Goal: Information Seeking & Learning: Learn about a topic

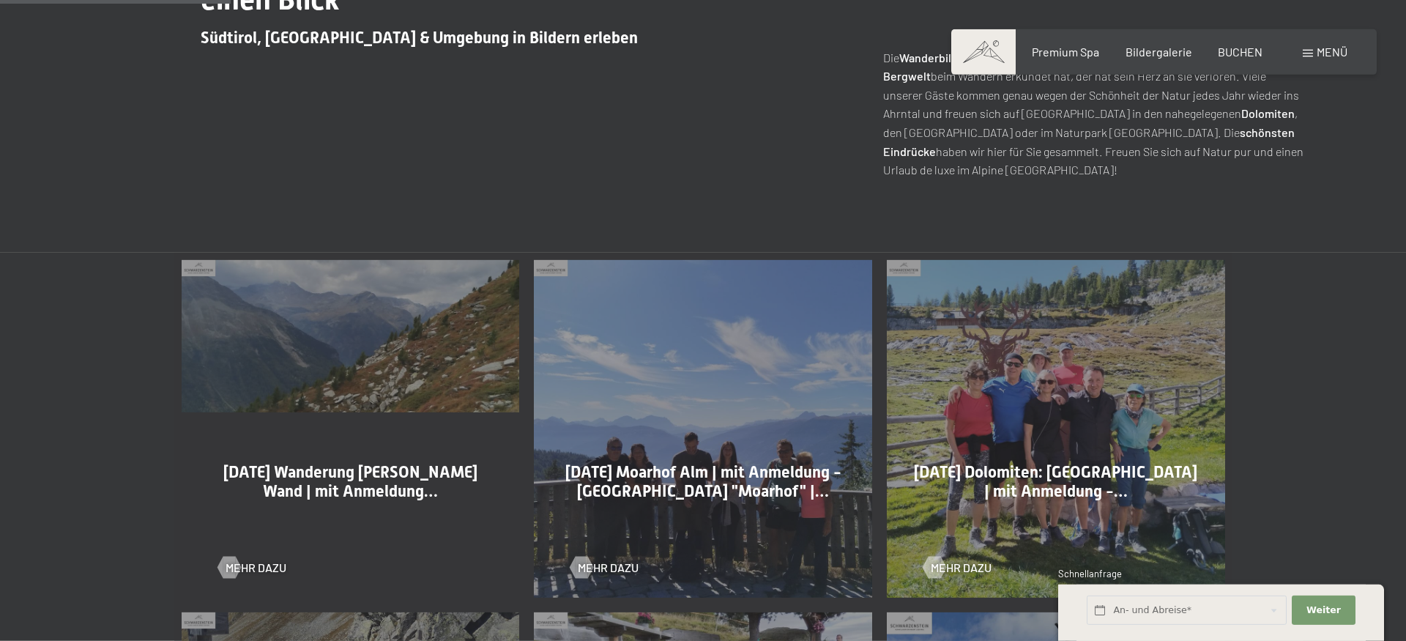
scroll to position [672, 0]
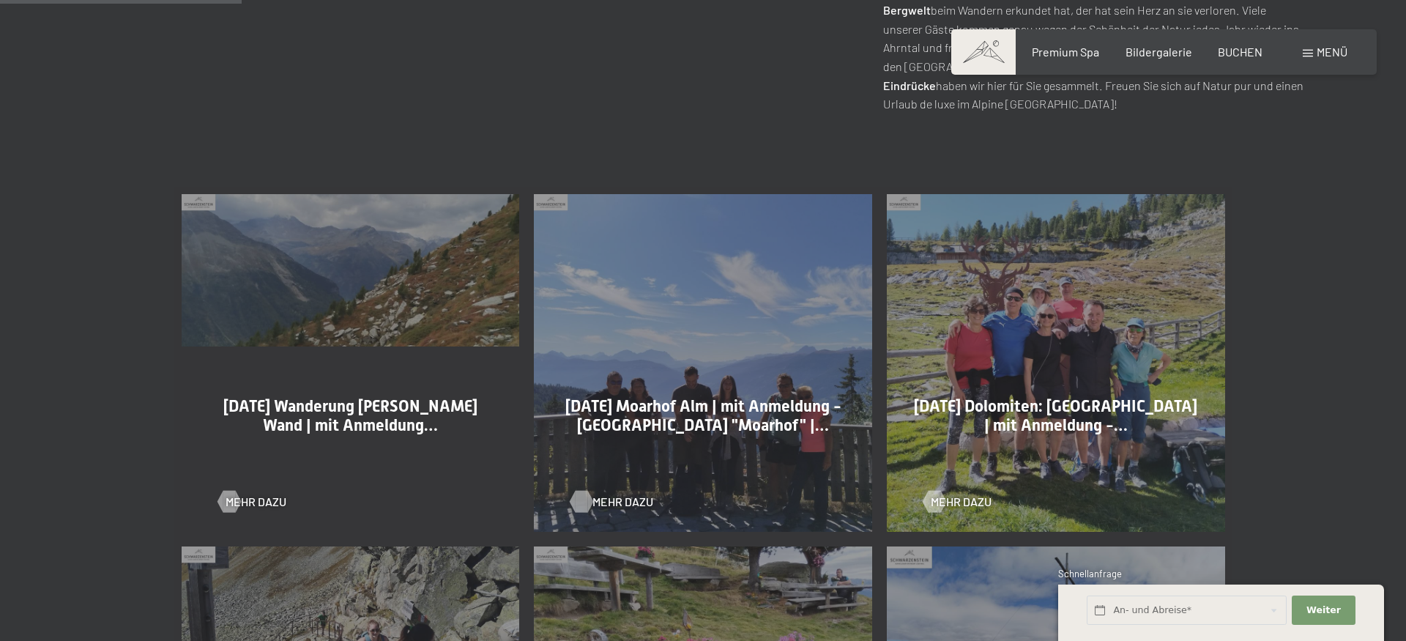
click at [579, 505] on div at bounding box center [582, 502] width 12 height 22
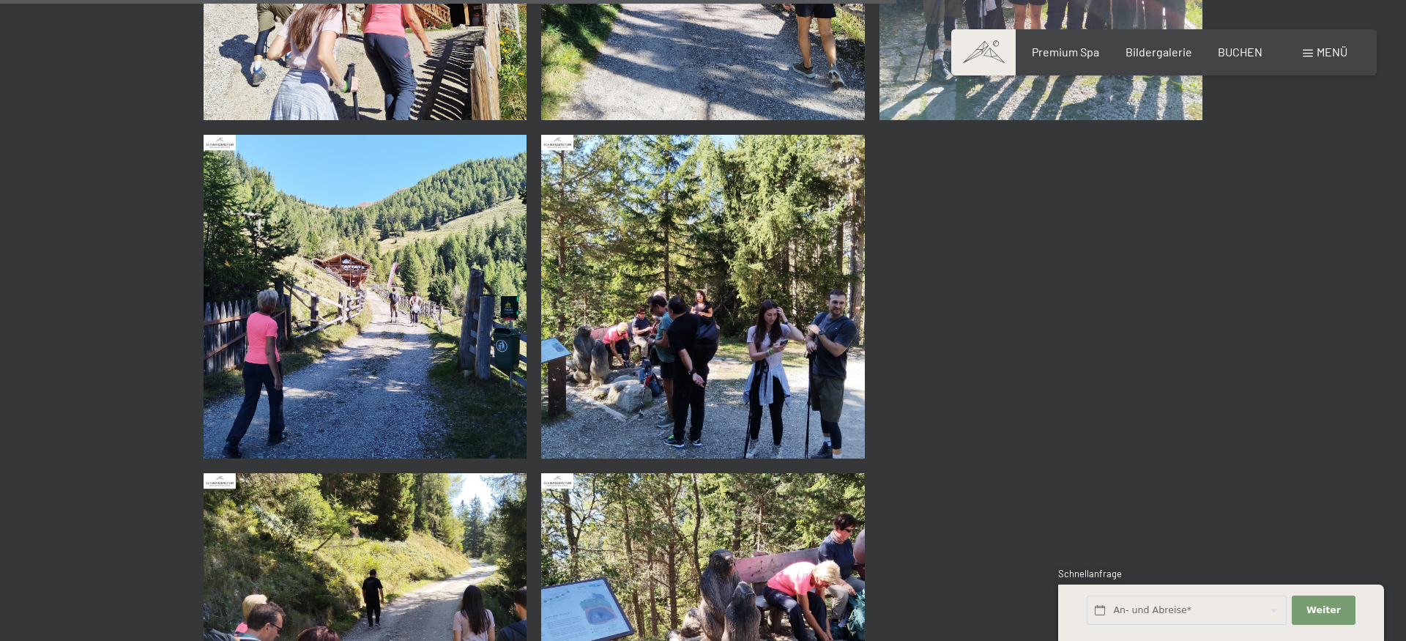
scroll to position [1867, 0]
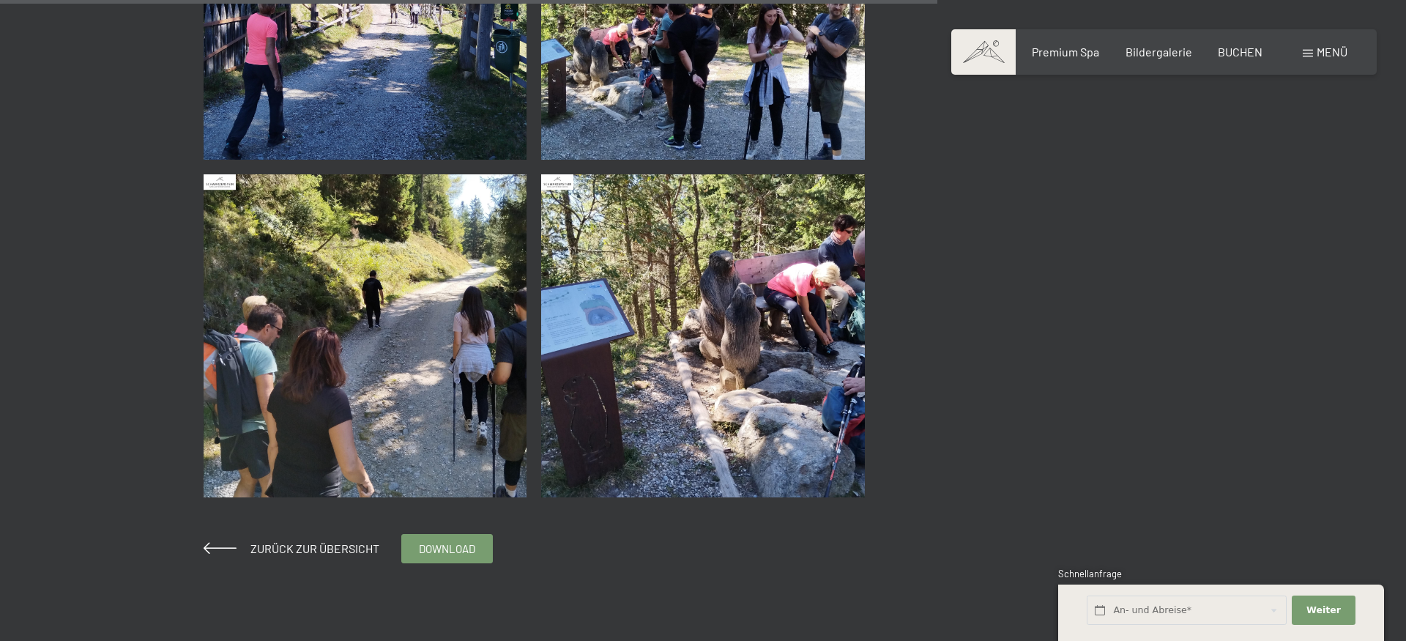
click at [338, 541] on div "Zurück zur Übersicht" at bounding box center [292, 548] width 176 height 16
click at [217, 548] on span at bounding box center [220, 548] width 33 height 12
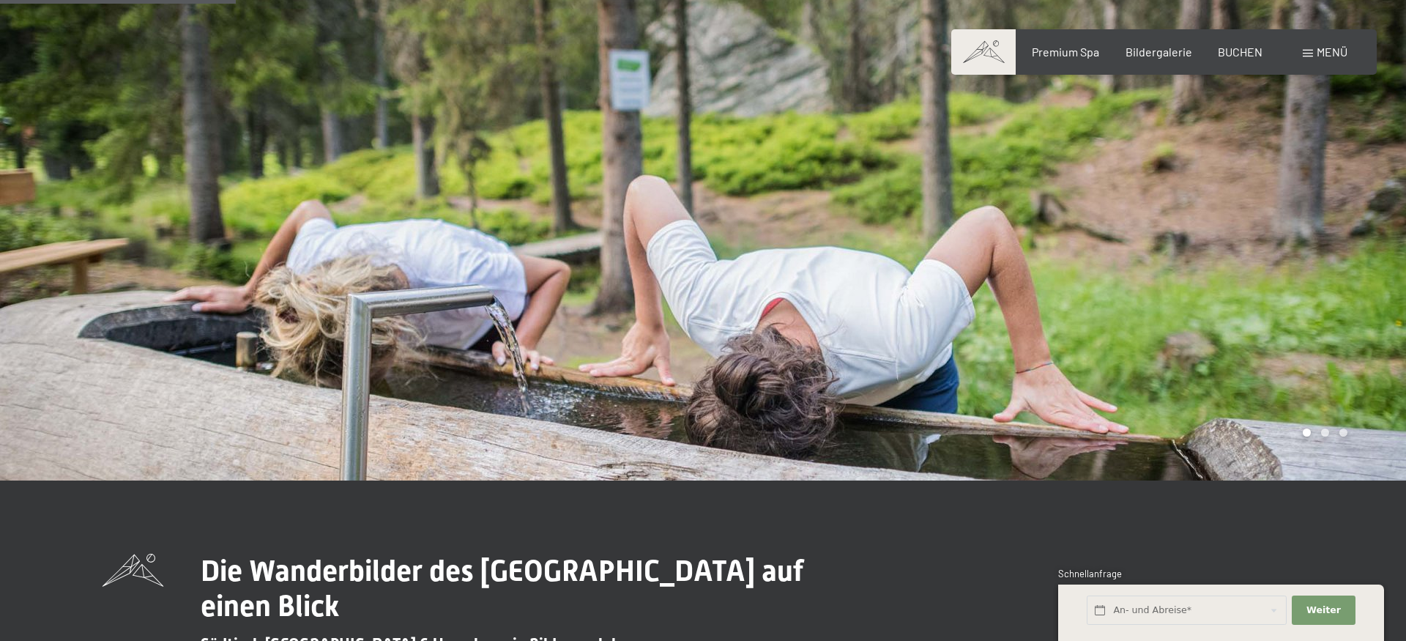
scroll to position [672, 0]
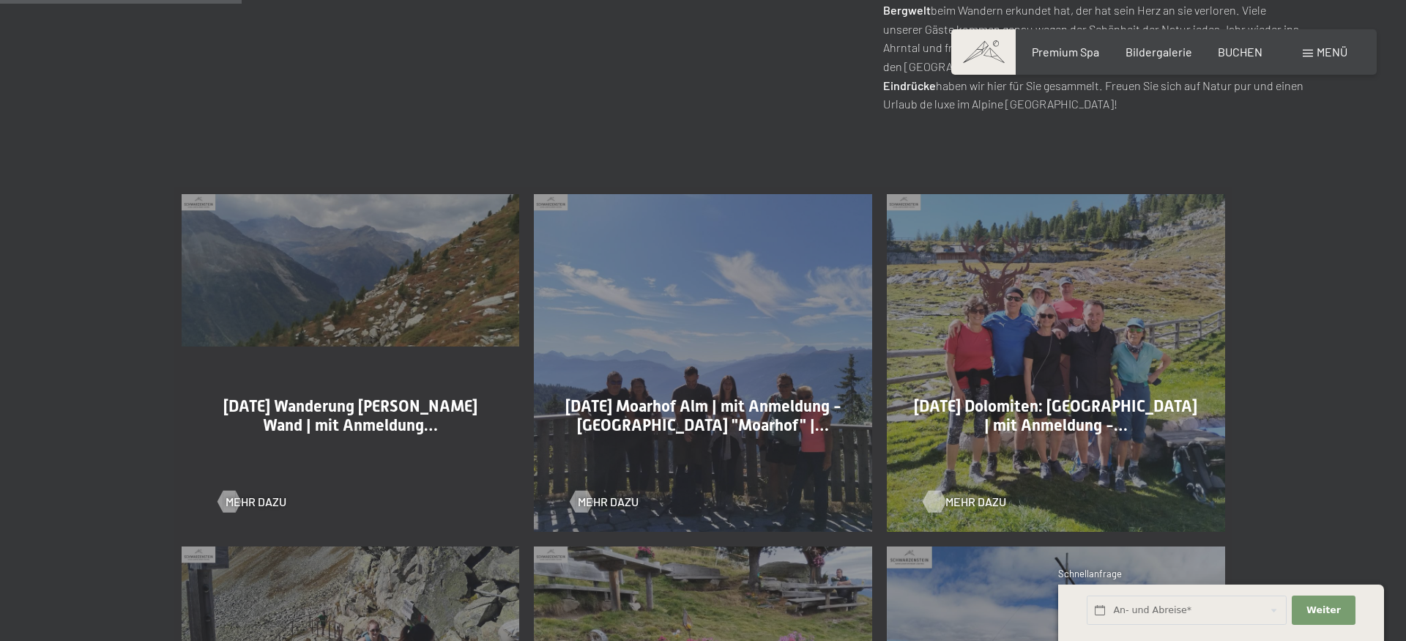
click at [934, 500] on div at bounding box center [934, 502] width 12 height 22
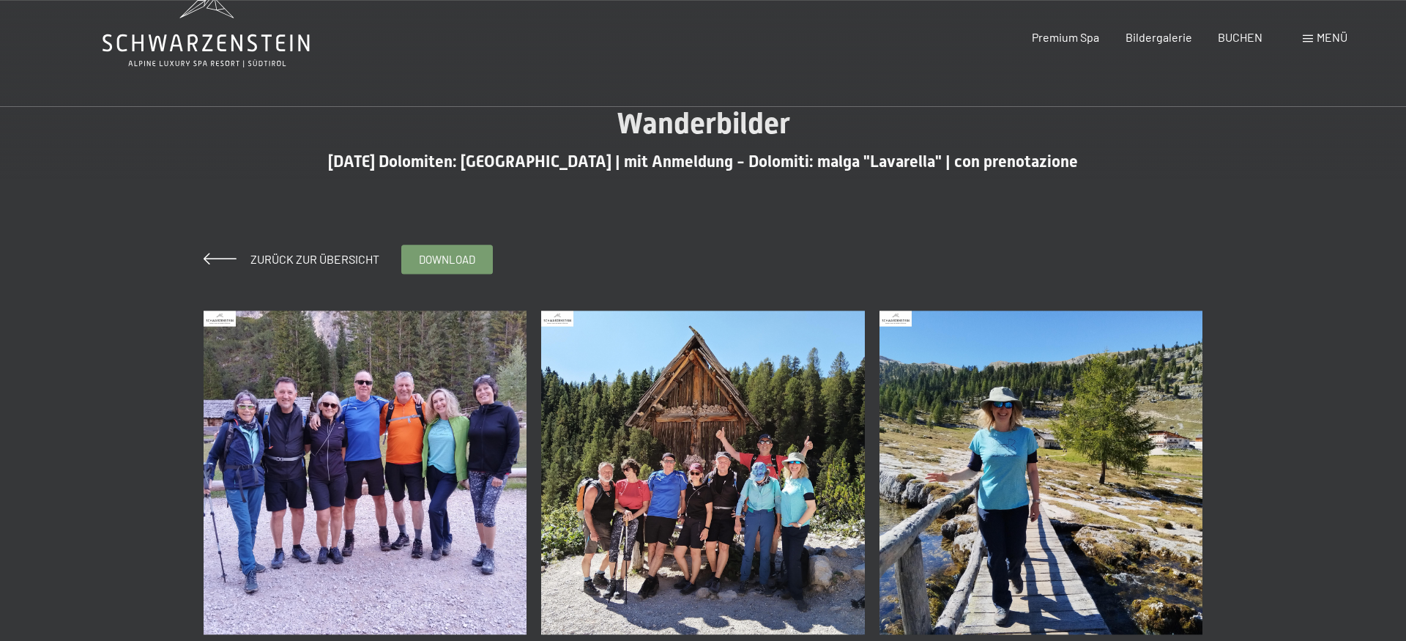
scroll to position [75, 0]
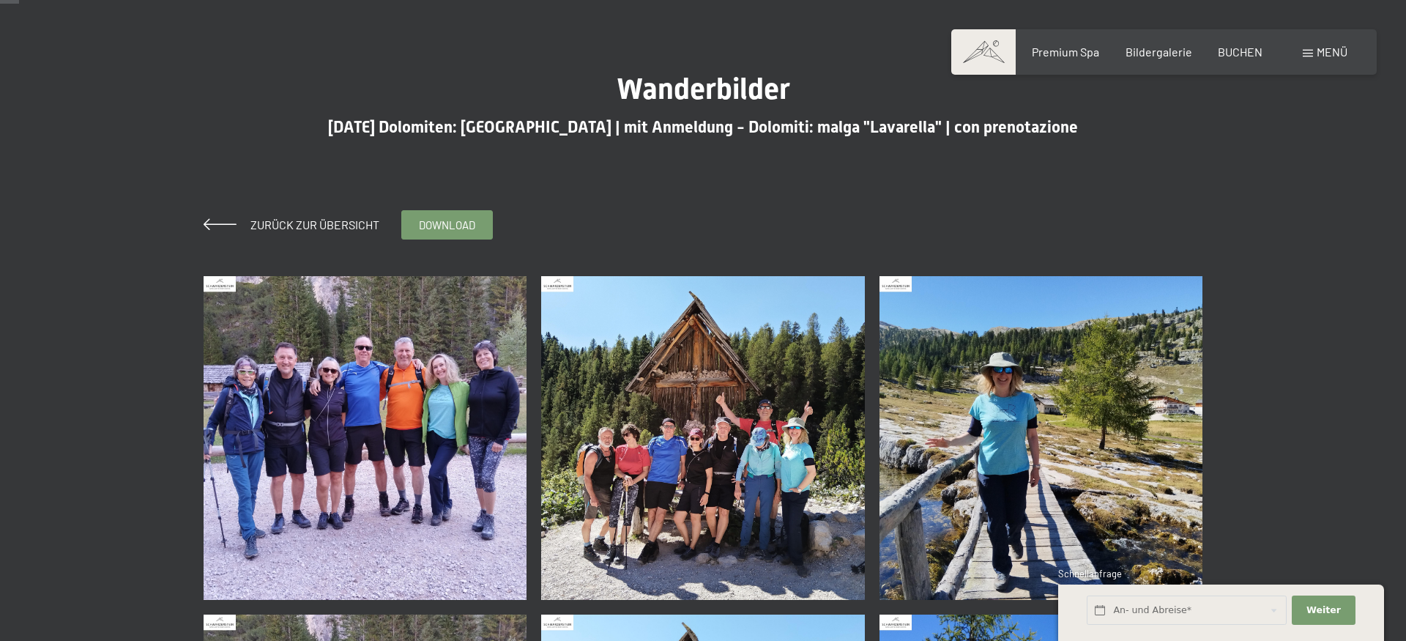
click at [756, 510] on img at bounding box center [703, 438] width 324 height 324
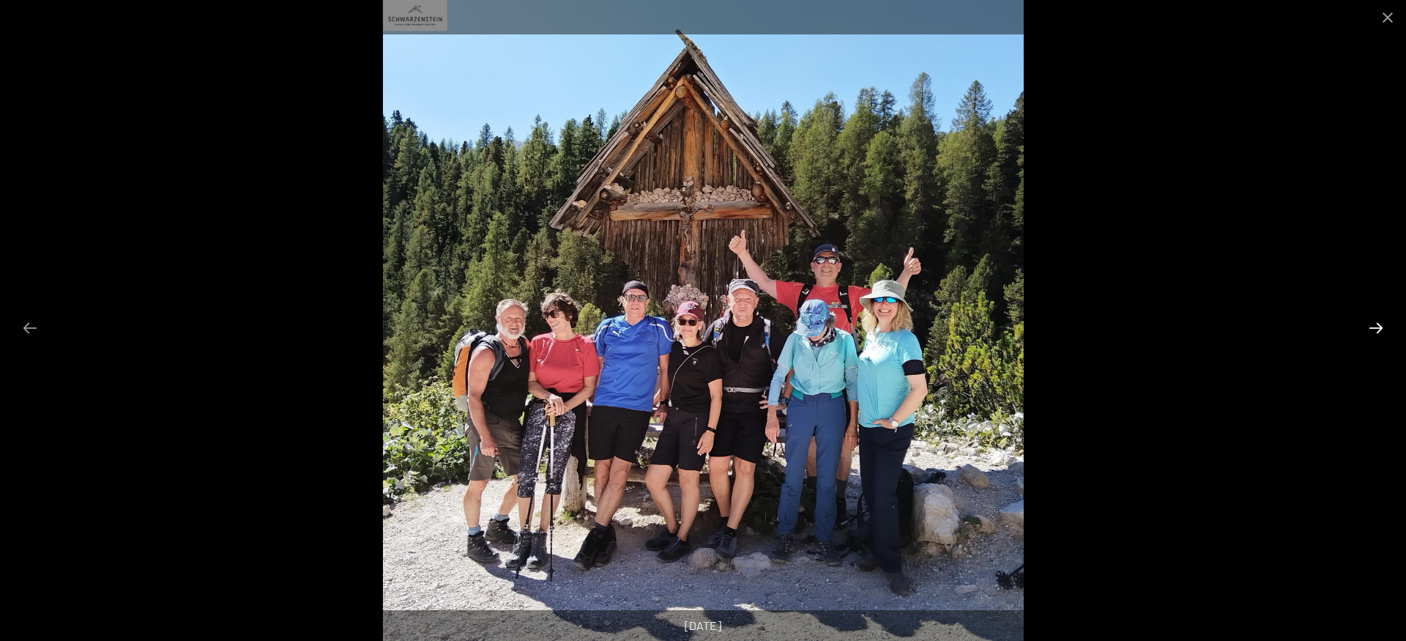
click at [1376, 324] on button "Next slide" at bounding box center [1376, 327] width 31 height 29
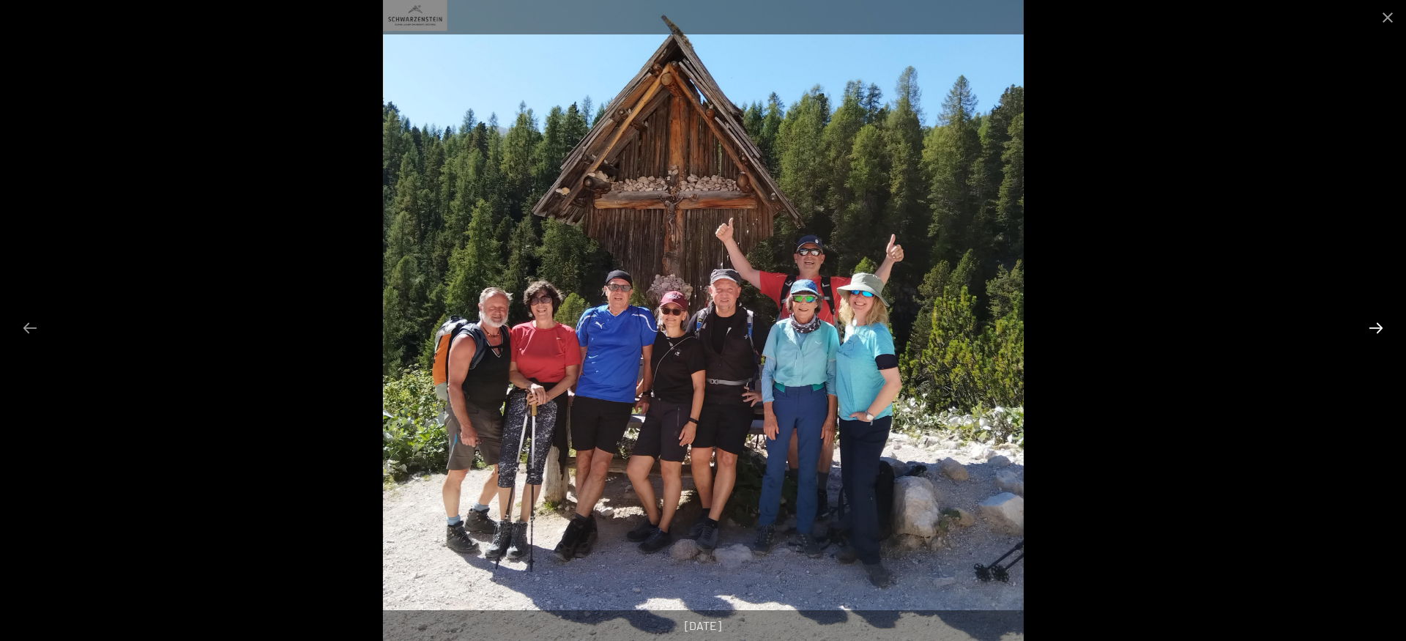
click at [1376, 324] on button "Next slide" at bounding box center [1376, 327] width 31 height 29
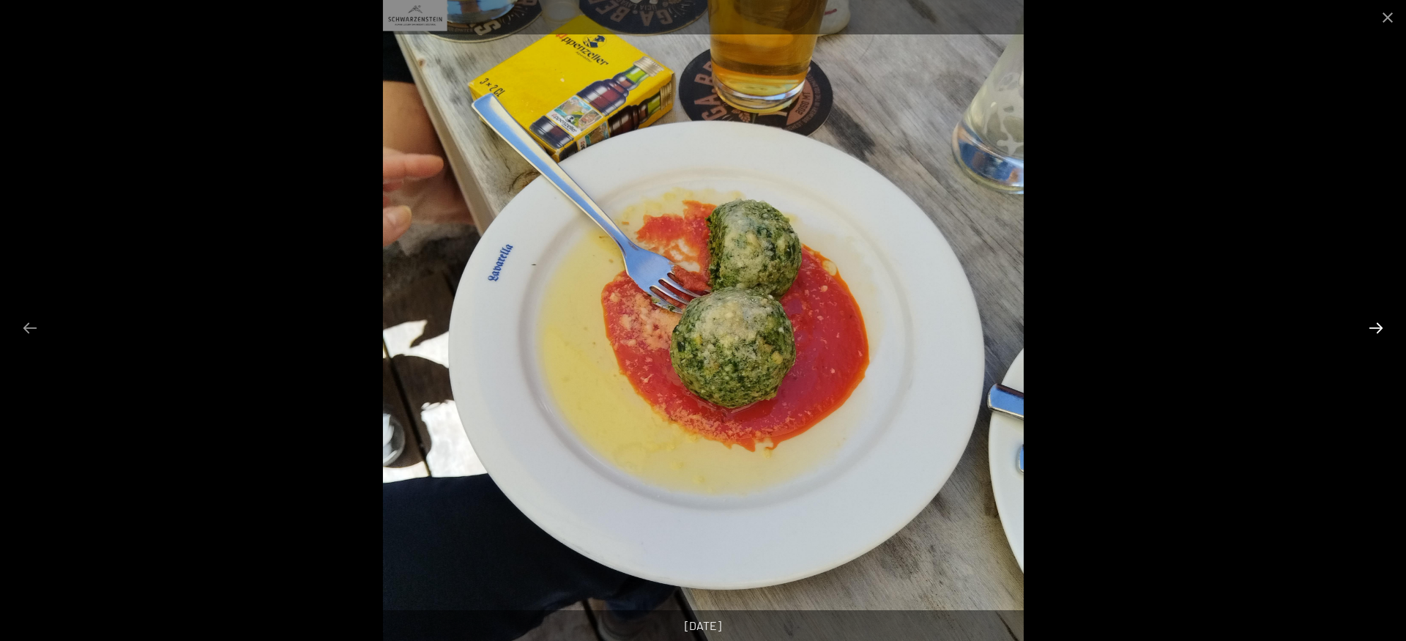
click at [1376, 324] on button "Next slide" at bounding box center [1376, 327] width 31 height 29
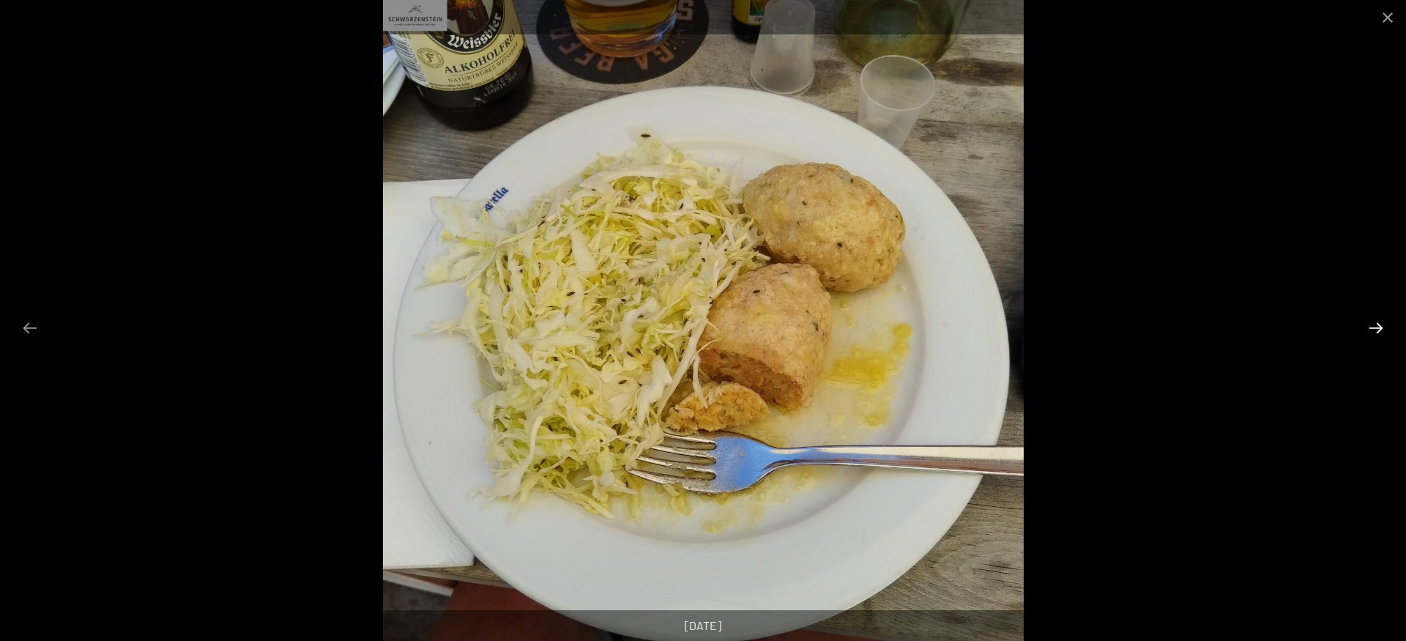
click at [1380, 327] on button "Next slide" at bounding box center [1376, 327] width 31 height 29
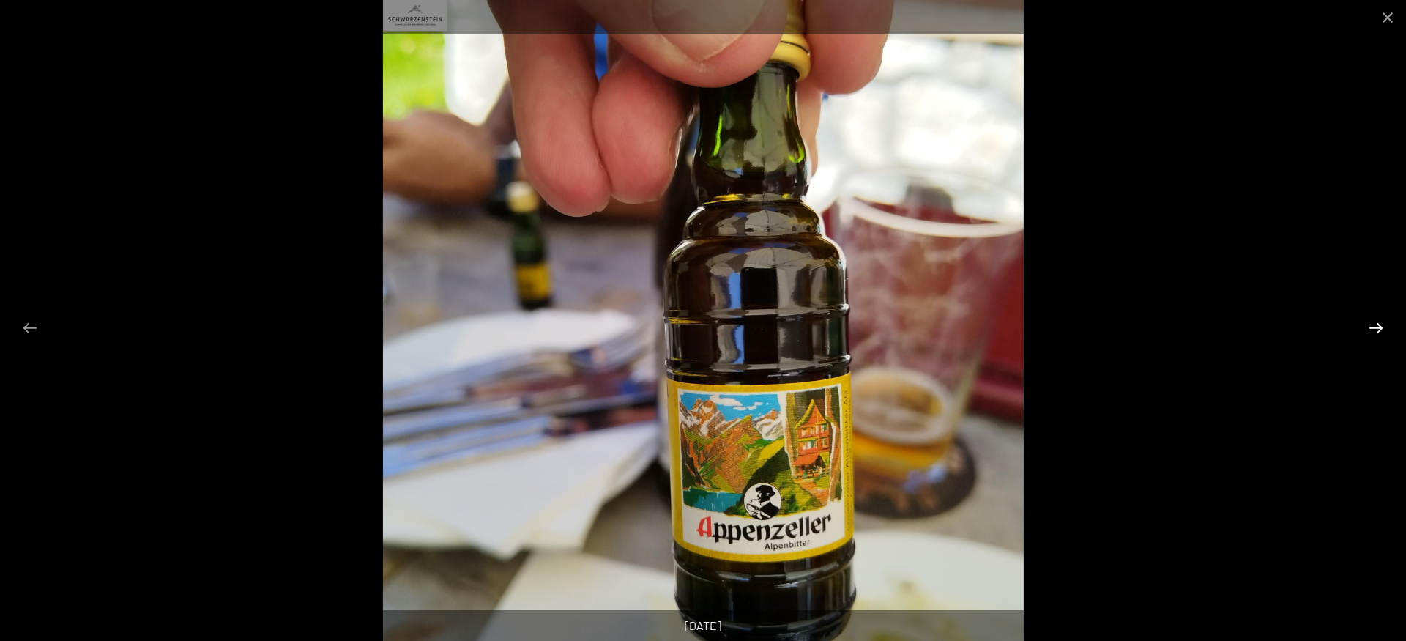
click at [1379, 327] on button "Next slide" at bounding box center [1376, 327] width 31 height 29
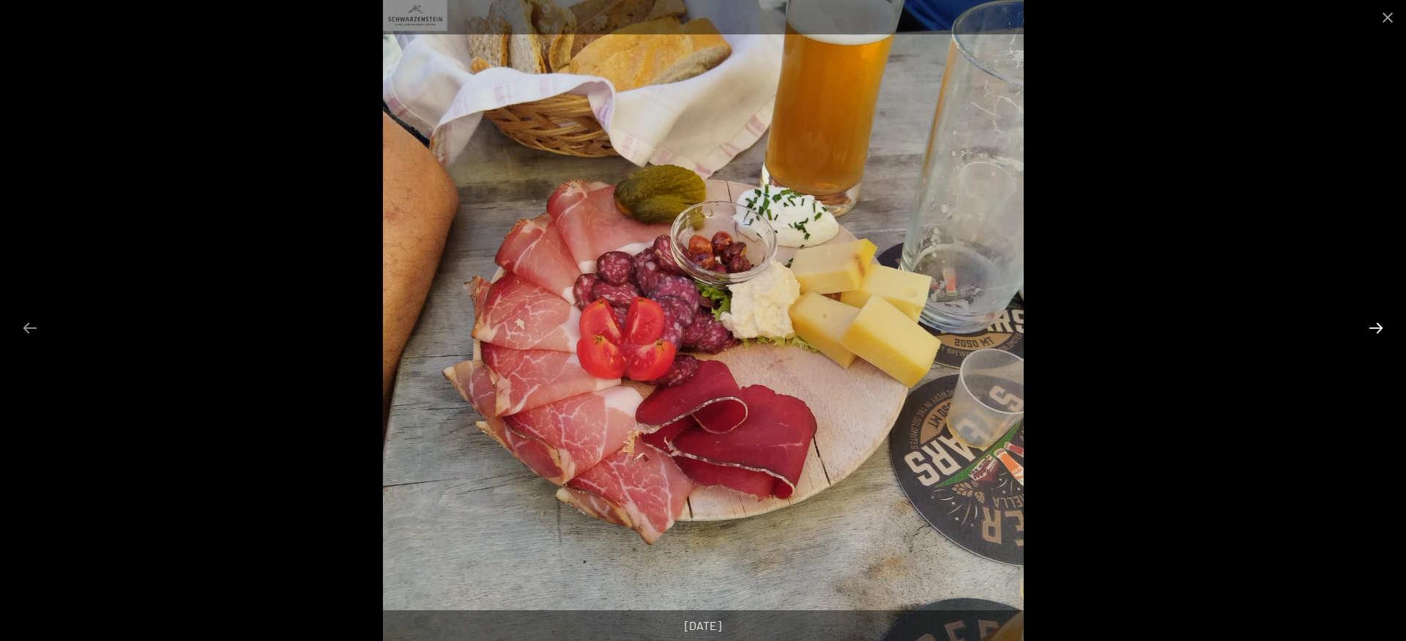
click at [1379, 327] on button "Next slide" at bounding box center [1376, 327] width 31 height 29
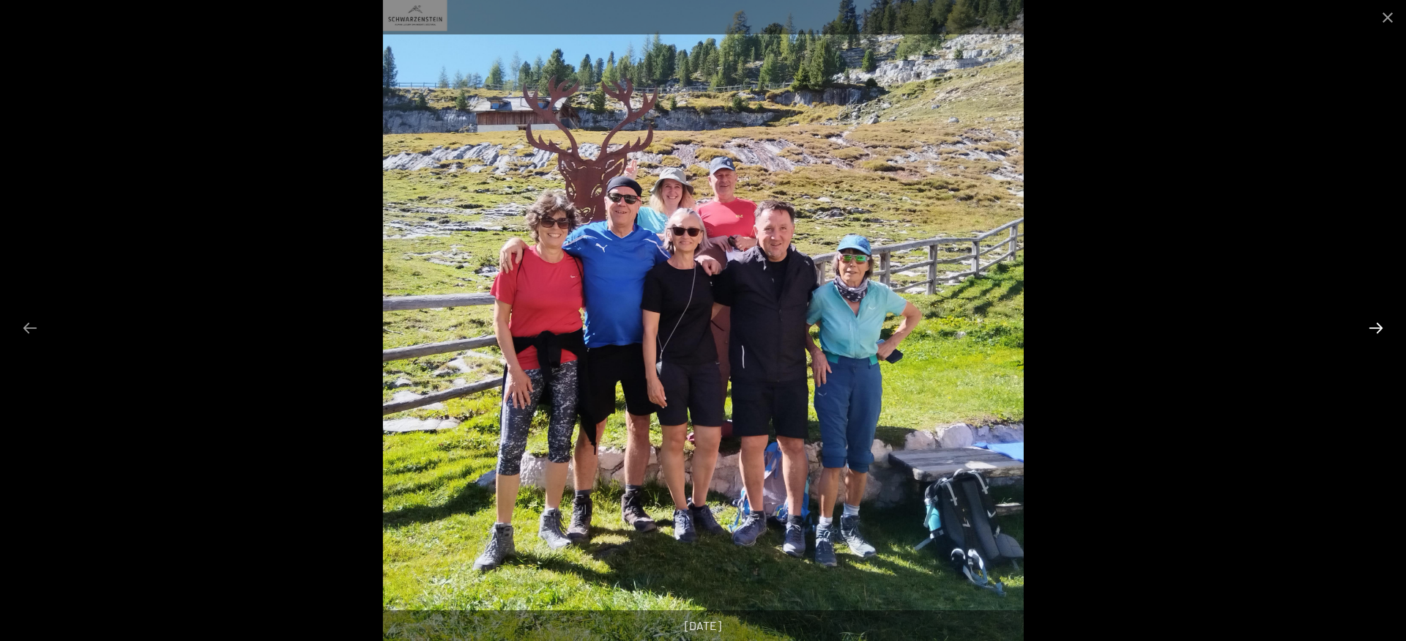
click at [1379, 327] on button "Next slide" at bounding box center [1376, 327] width 31 height 29
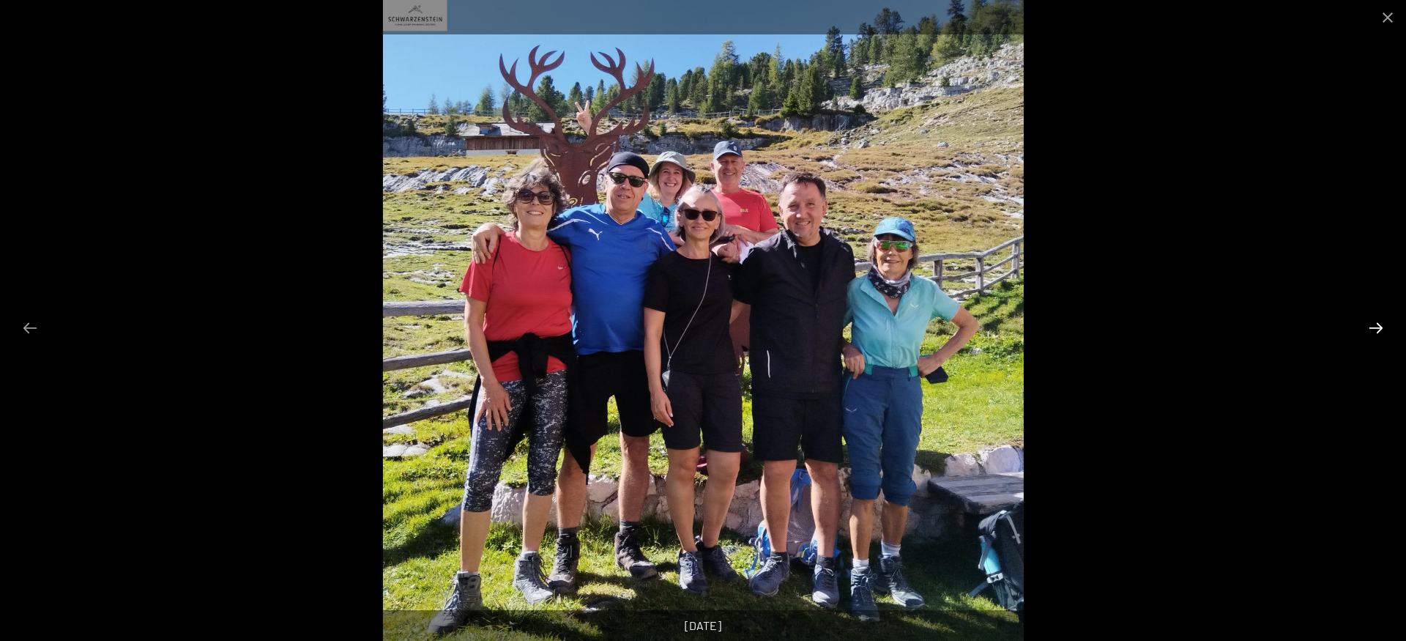
click at [1379, 327] on button "Next slide" at bounding box center [1376, 327] width 31 height 29
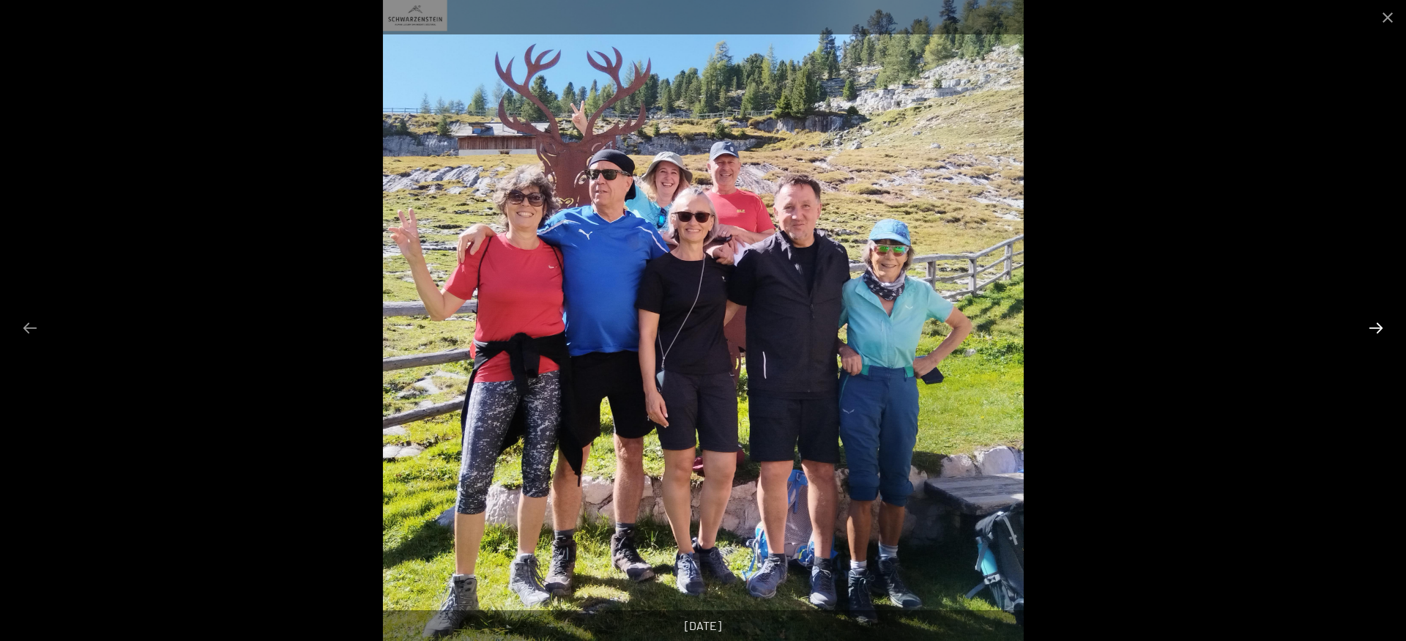
click at [1379, 327] on button "Next slide" at bounding box center [1376, 327] width 31 height 29
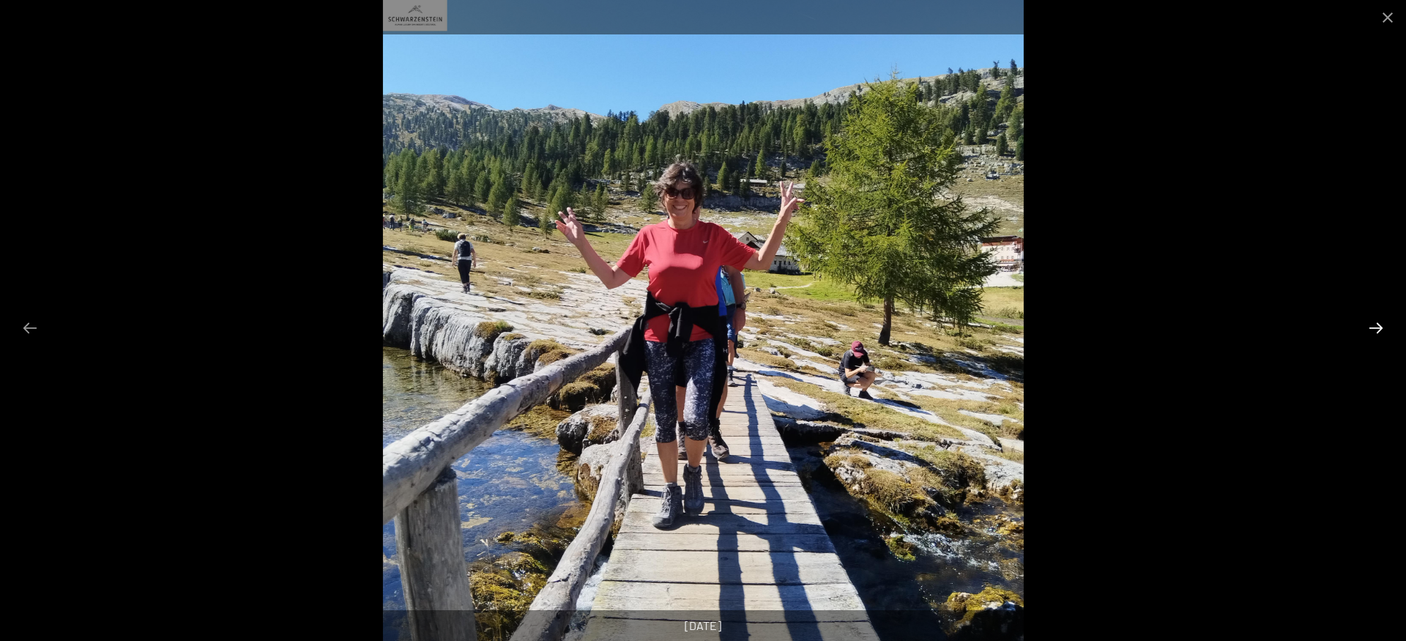
click at [1379, 327] on button "Next slide" at bounding box center [1376, 327] width 31 height 29
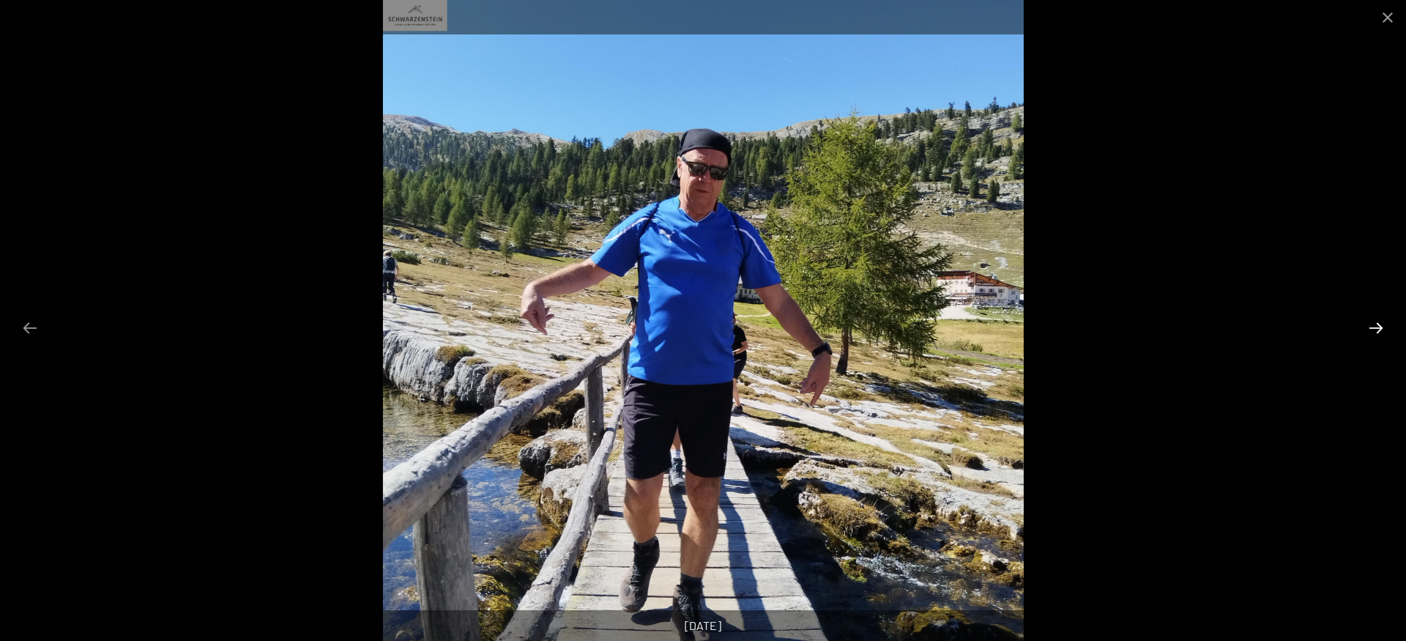
click at [1379, 327] on button "Next slide" at bounding box center [1376, 327] width 31 height 29
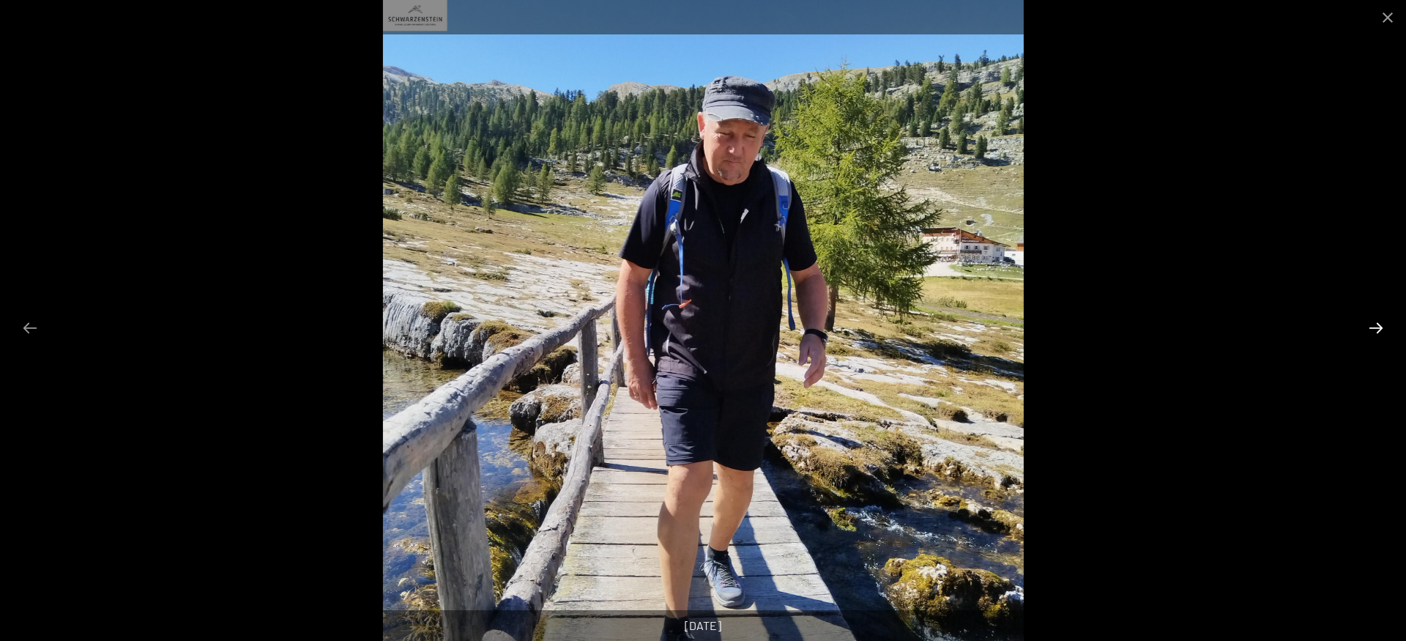
click at [1379, 327] on button "Next slide" at bounding box center [1376, 327] width 31 height 29
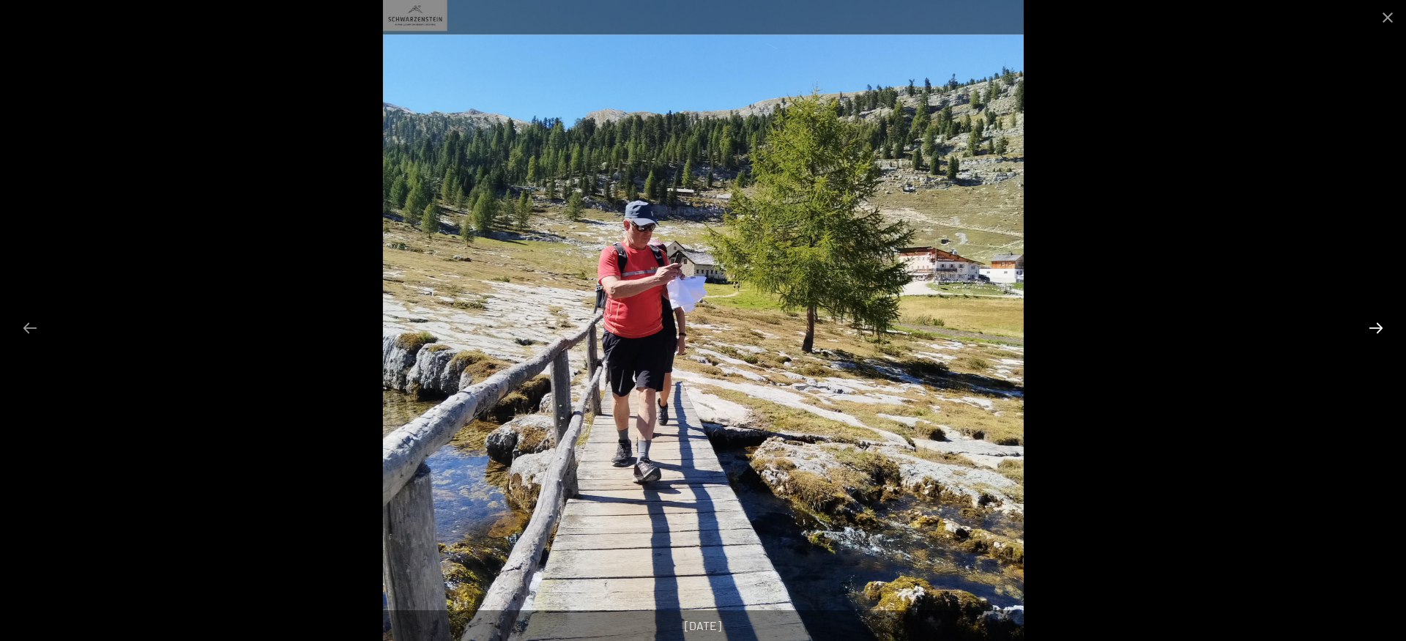
click at [1379, 327] on button "Next slide" at bounding box center [1376, 327] width 31 height 29
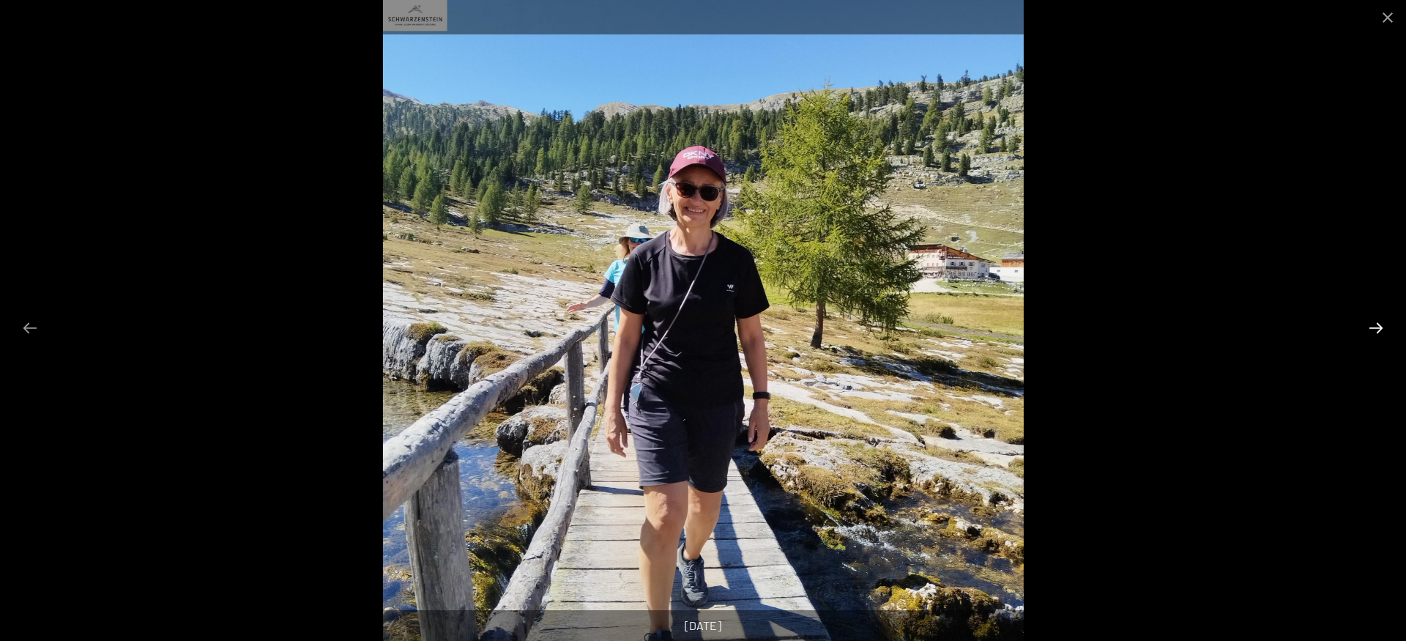
click at [1379, 327] on button "Next slide" at bounding box center [1376, 327] width 31 height 29
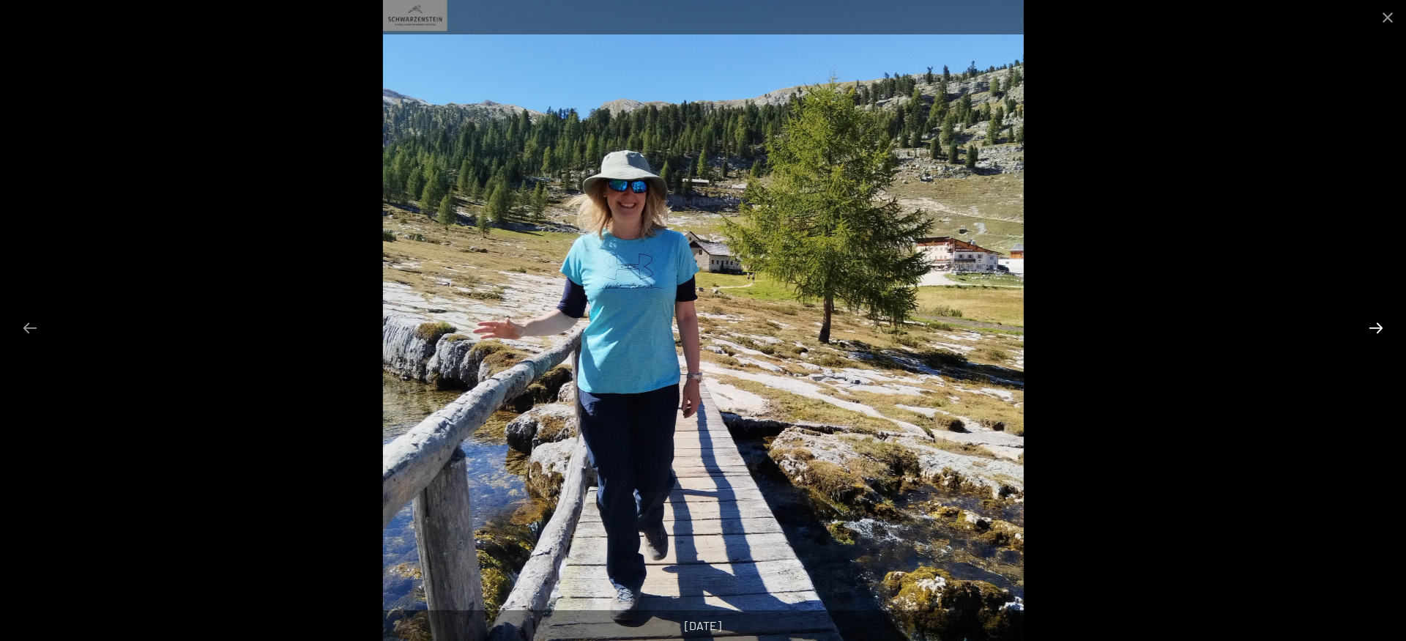
click at [1379, 327] on button "Next slide" at bounding box center [1376, 327] width 31 height 29
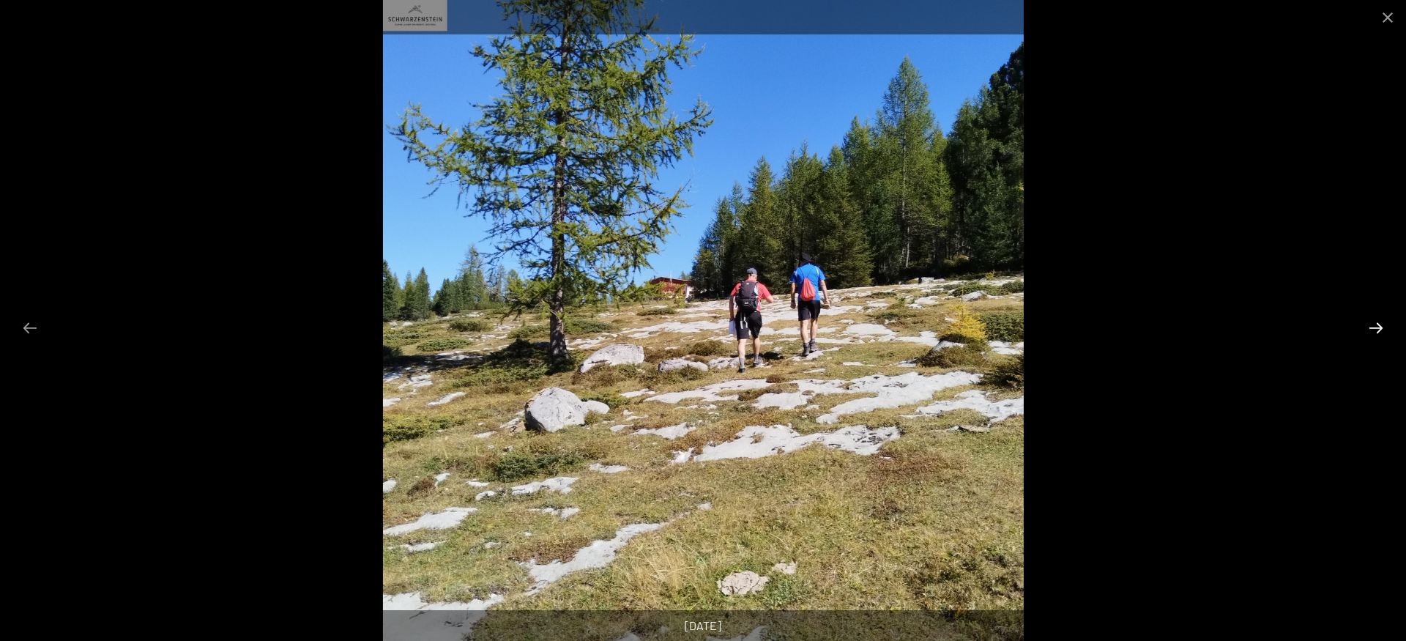
click at [1379, 327] on button "Next slide" at bounding box center [1376, 327] width 31 height 29
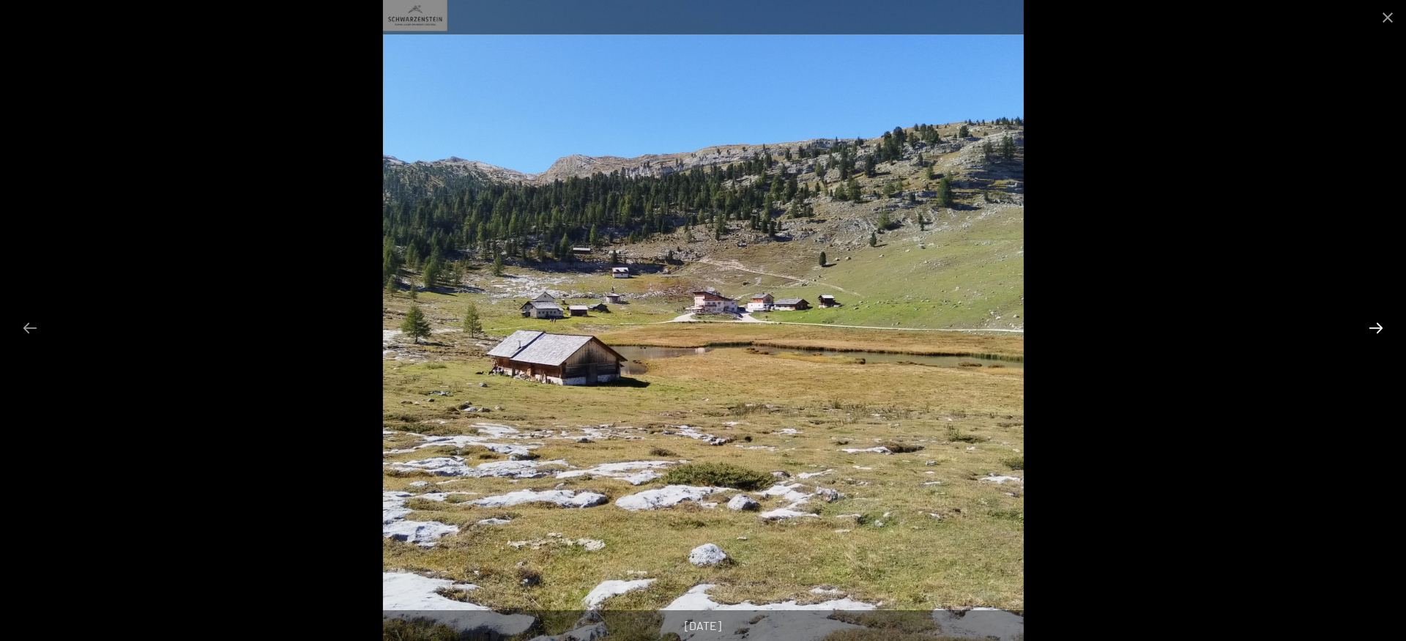
click at [1379, 327] on button "Next slide" at bounding box center [1376, 327] width 31 height 29
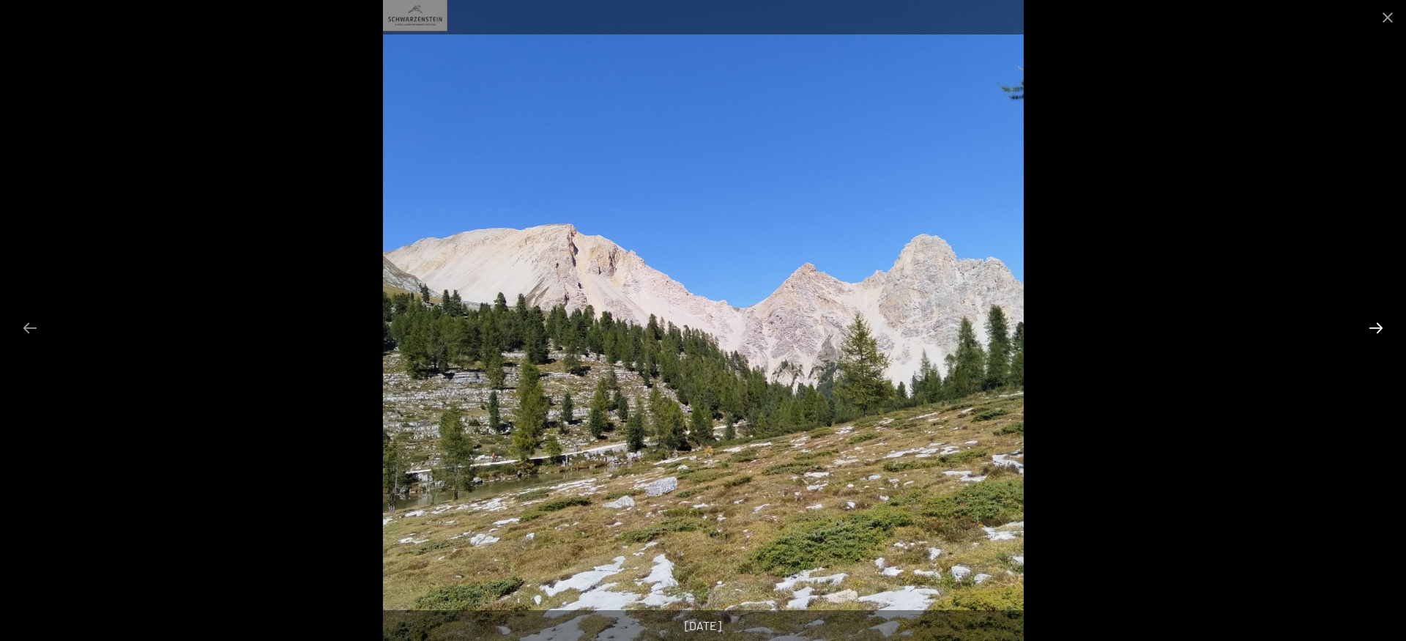
click at [1379, 327] on button "Next slide" at bounding box center [1376, 327] width 31 height 29
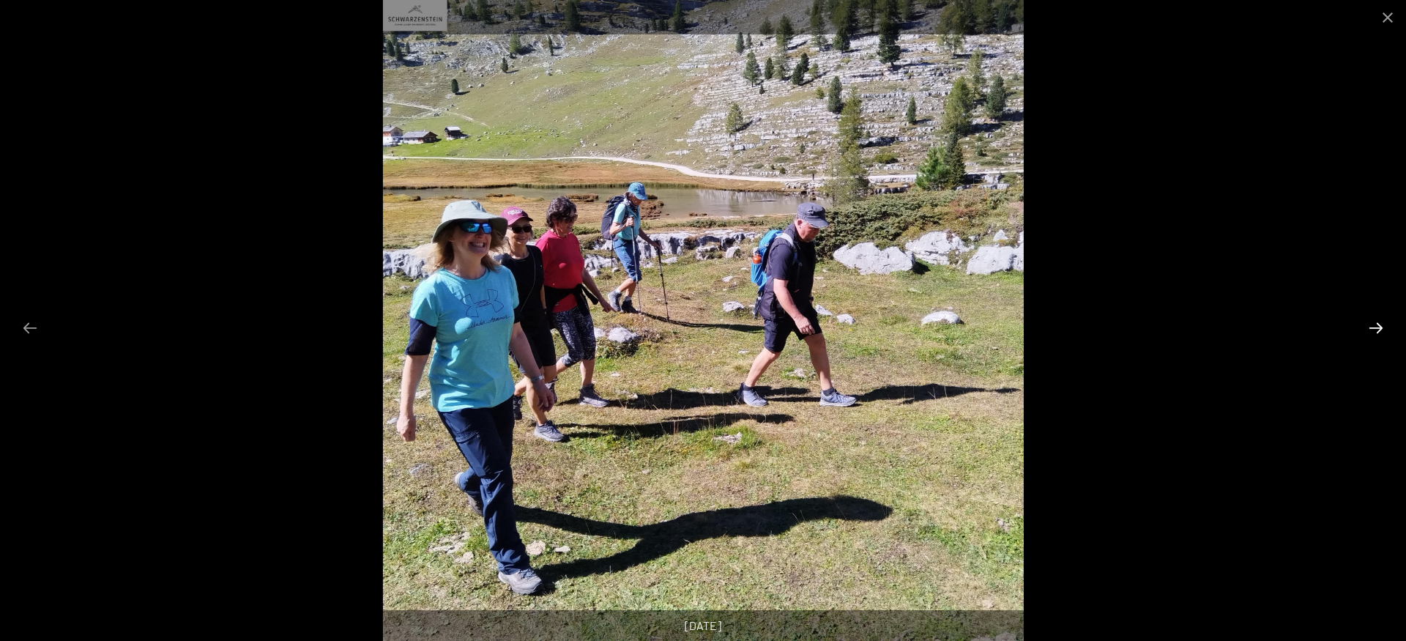
click at [1379, 327] on button "Next slide" at bounding box center [1376, 327] width 31 height 29
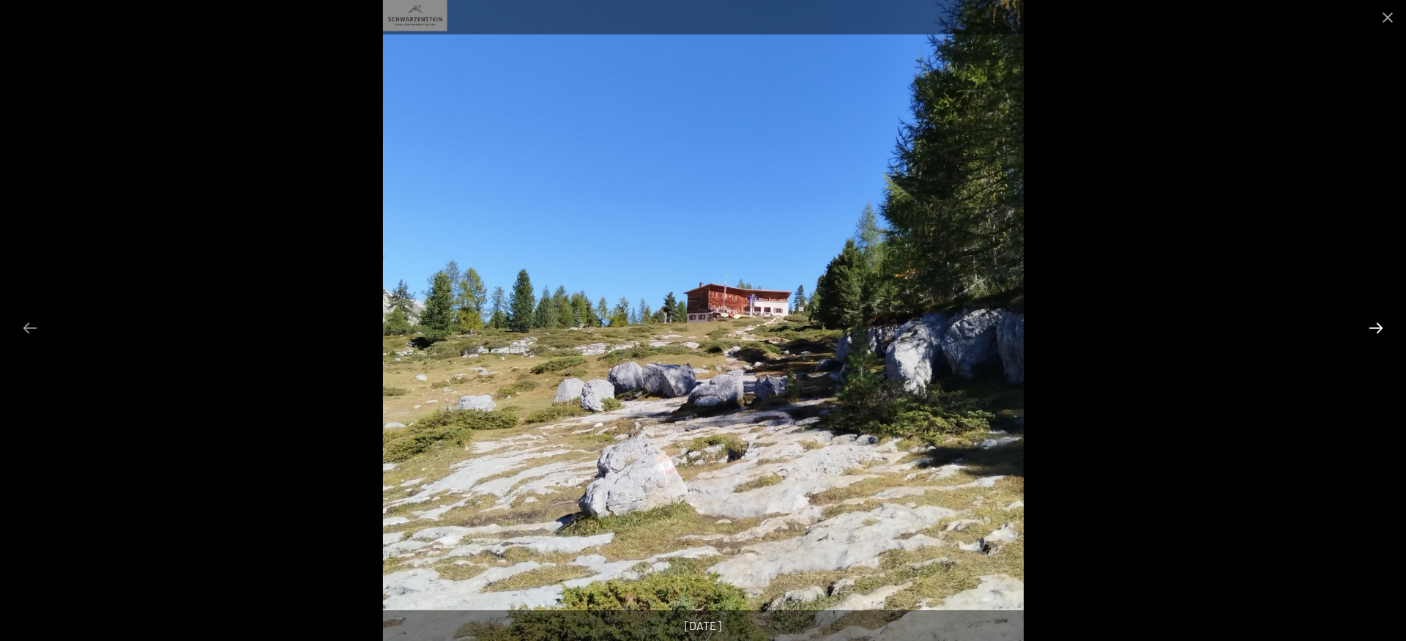
click at [1378, 327] on button "Next slide" at bounding box center [1376, 327] width 31 height 29
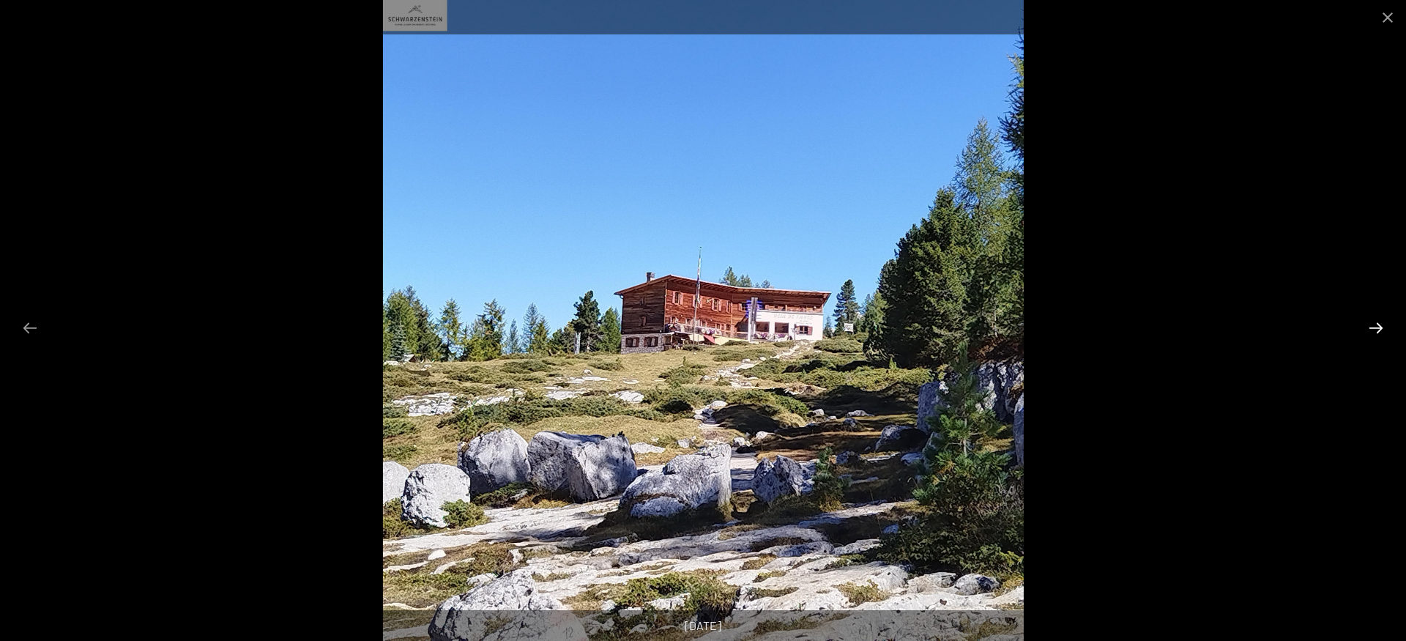
click at [1378, 327] on button "Next slide" at bounding box center [1376, 327] width 31 height 29
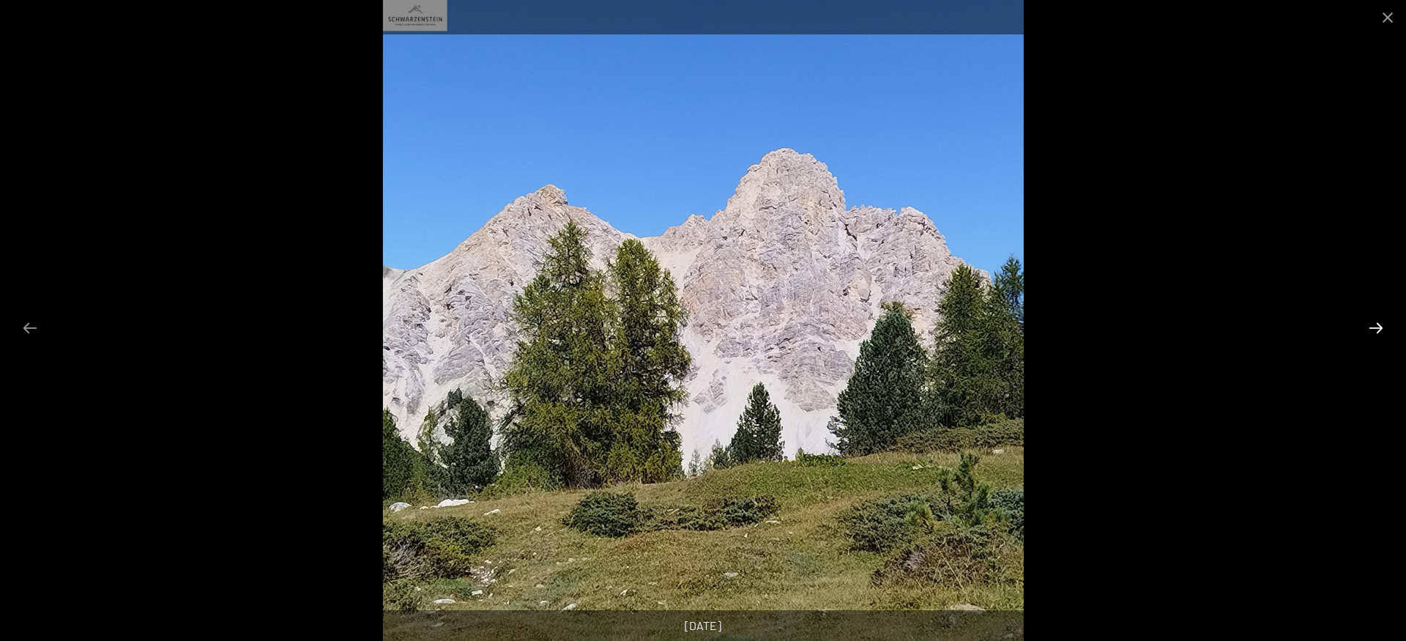
click at [1378, 327] on button "Next slide" at bounding box center [1376, 327] width 31 height 29
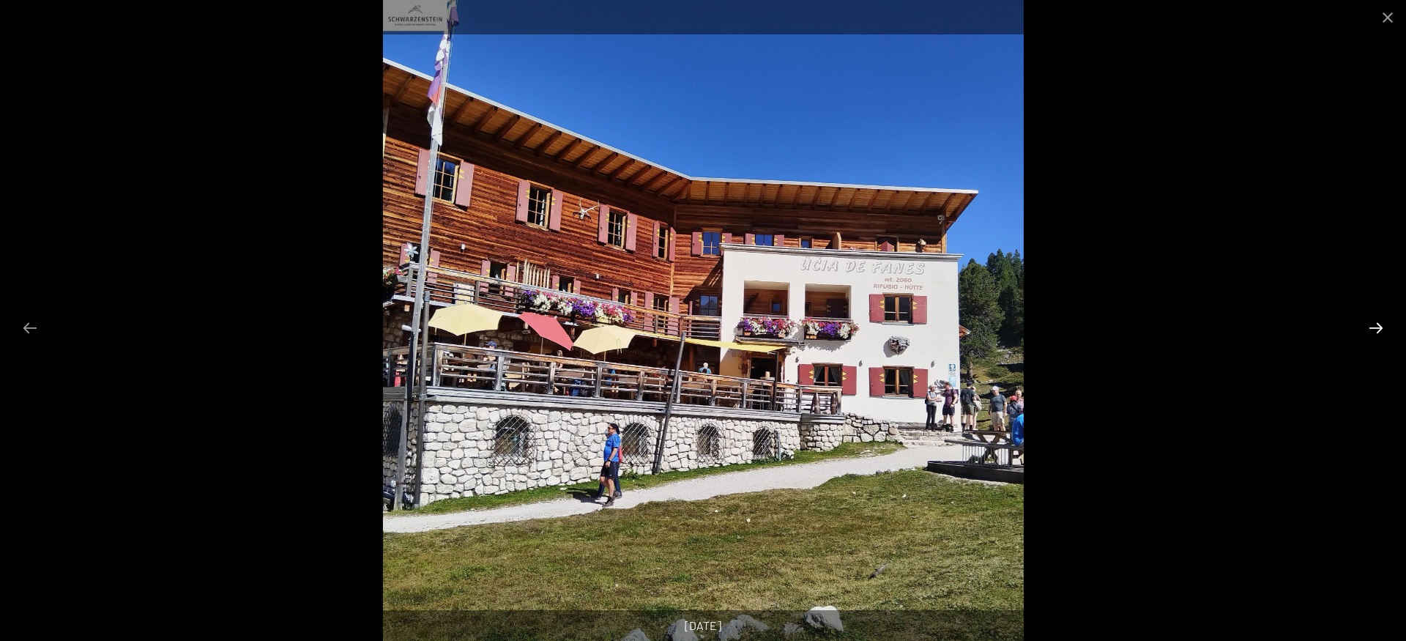
click at [1378, 327] on button "Next slide" at bounding box center [1376, 327] width 31 height 29
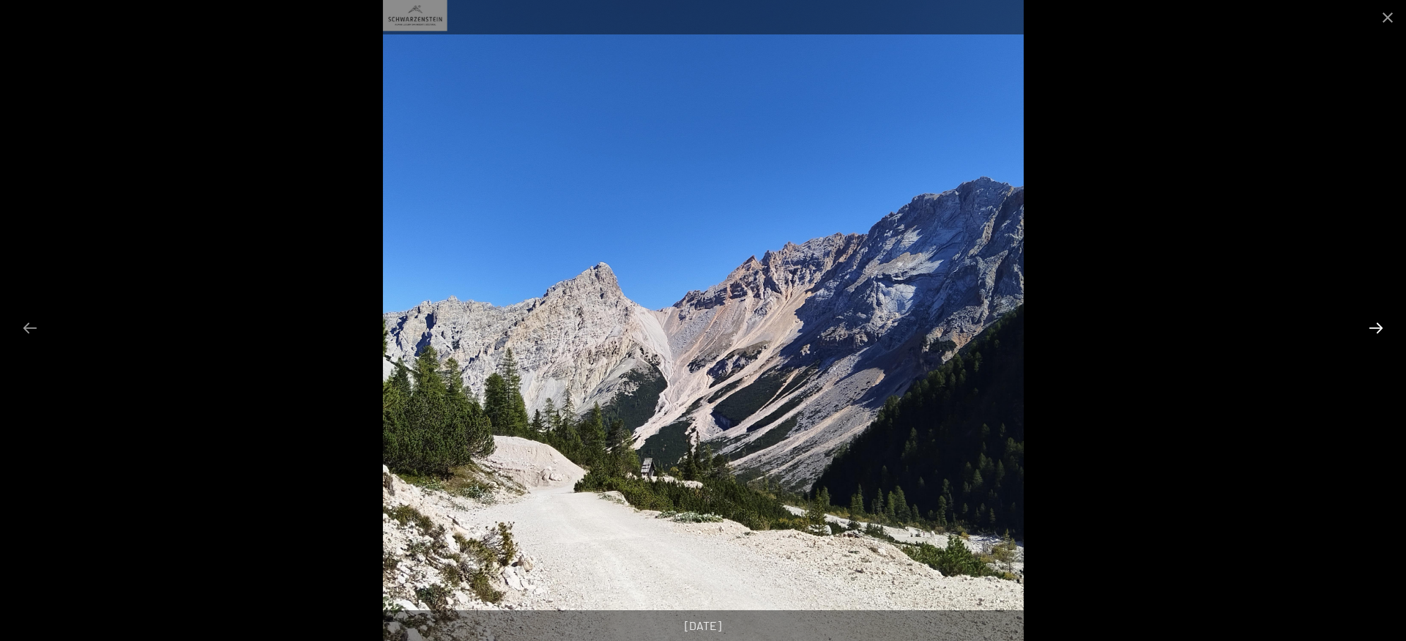
click at [1378, 327] on button "Next slide" at bounding box center [1376, 327] width 31 height 29
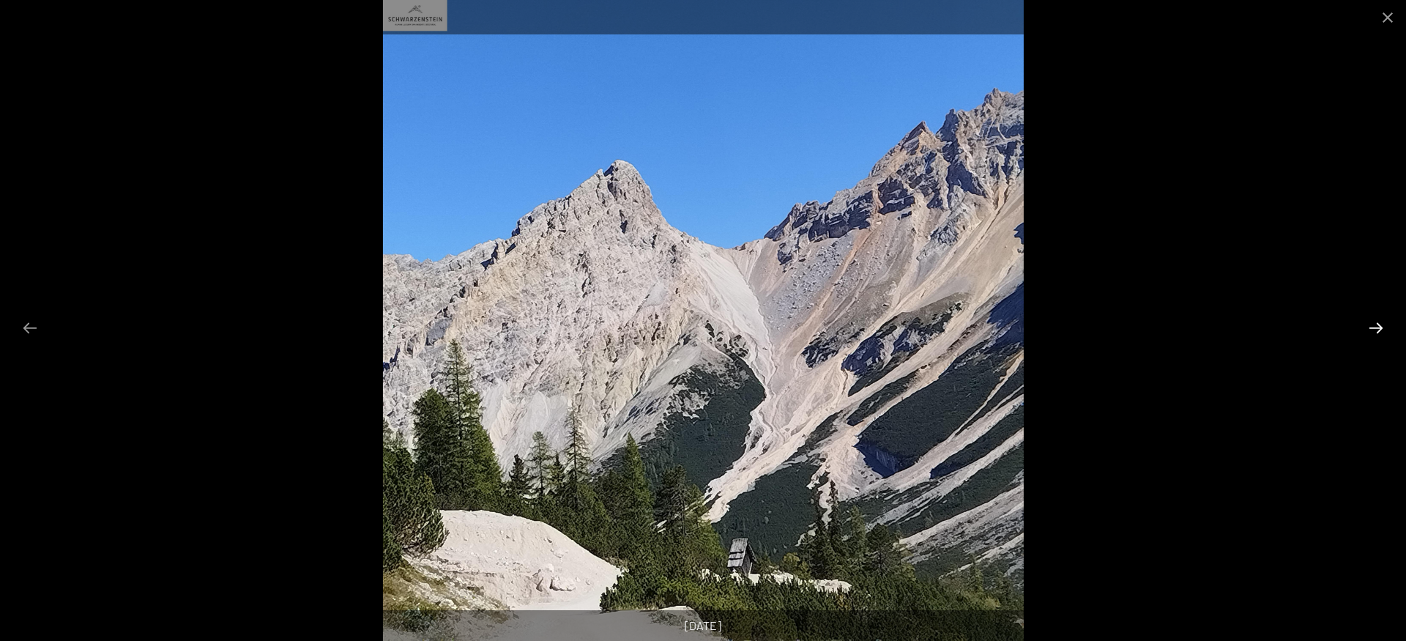
click at [1378, 327] on button "Next slide" at bounding box center [1376, 327] width 31 height 29
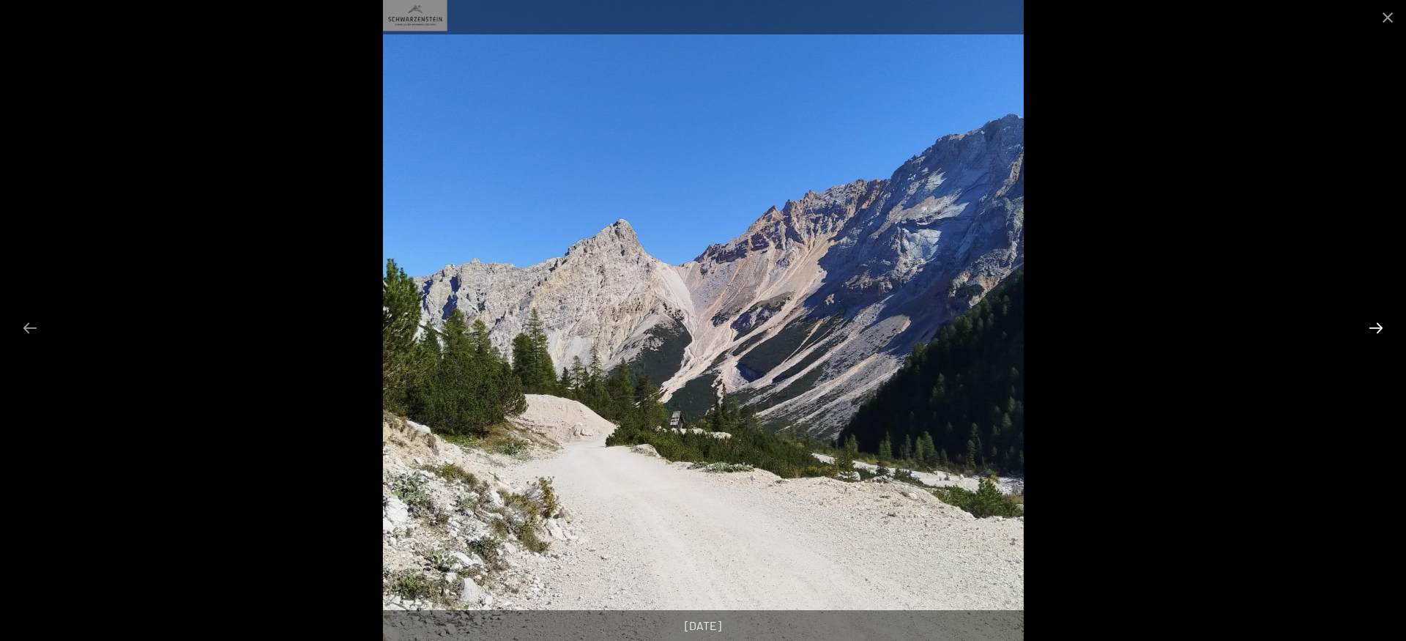
click at [1378, 327] on button "Next slide" at bounding box center [1376, 327] width 31 height 29
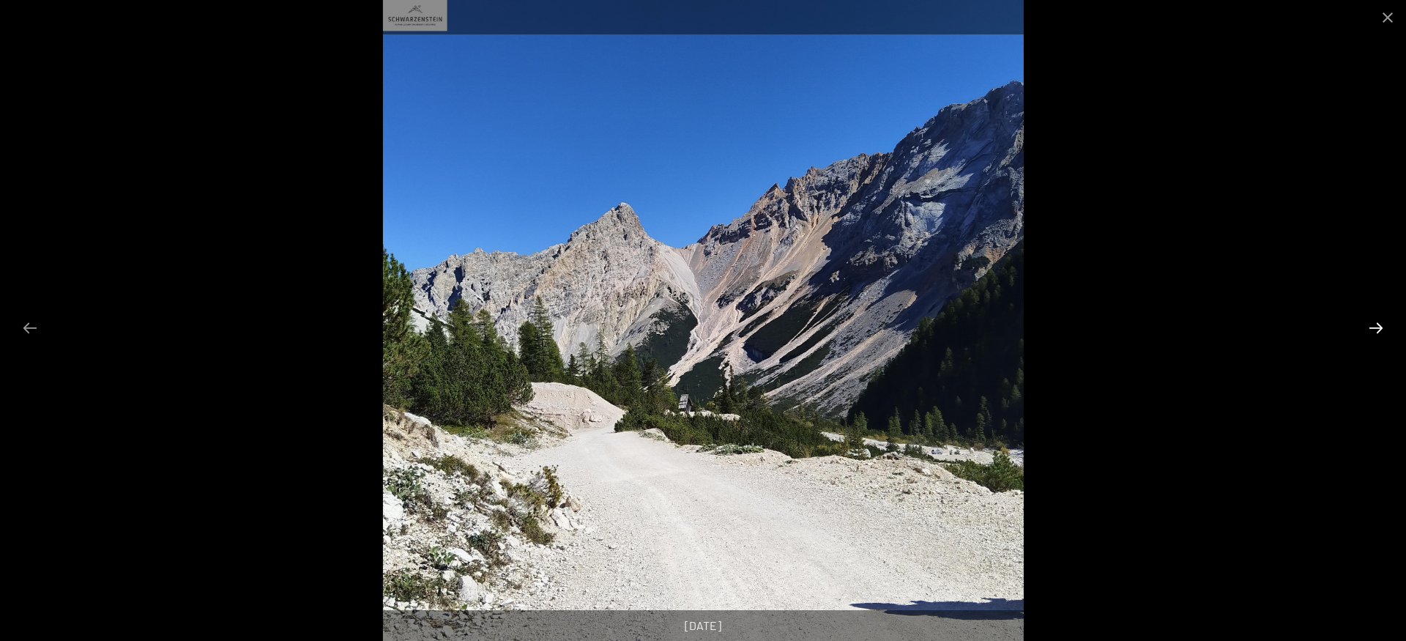
click at [1378, 327] on button "Next slide" at bounding box center [1376, 327] width 31 height 29
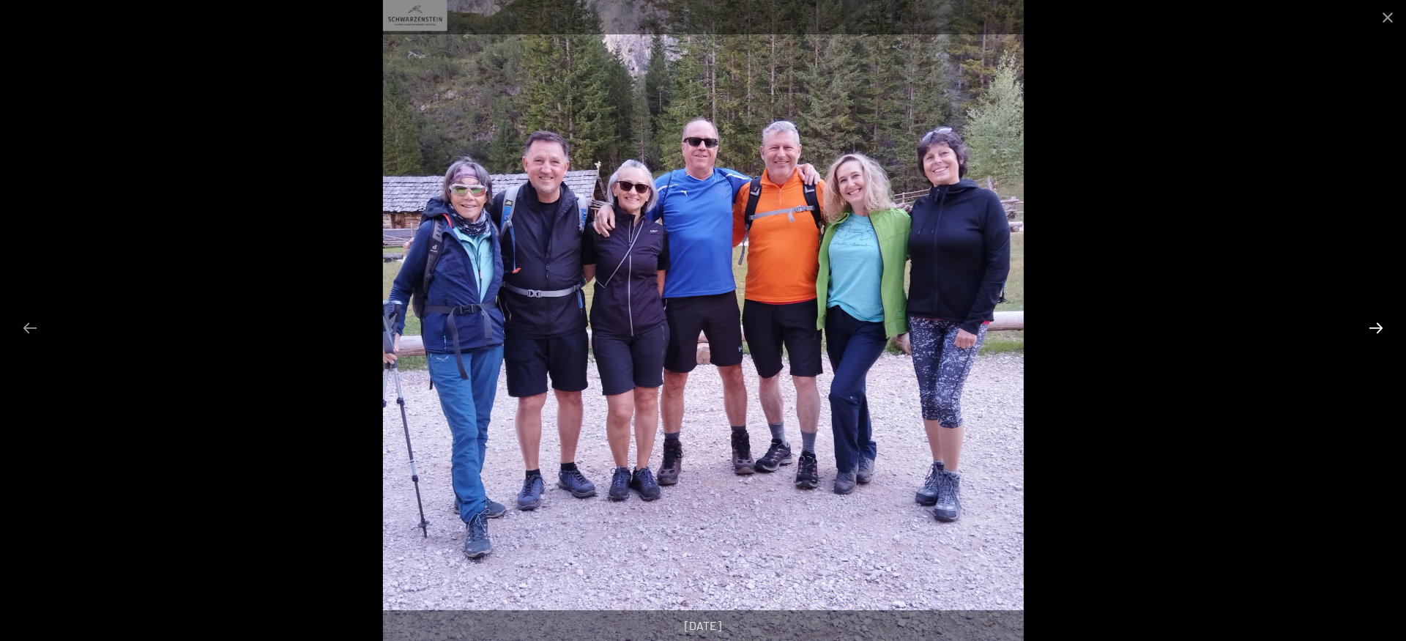
click at [1377, 327] on button "Next slide" at bounding box center [1376, 327] width 31 height 29
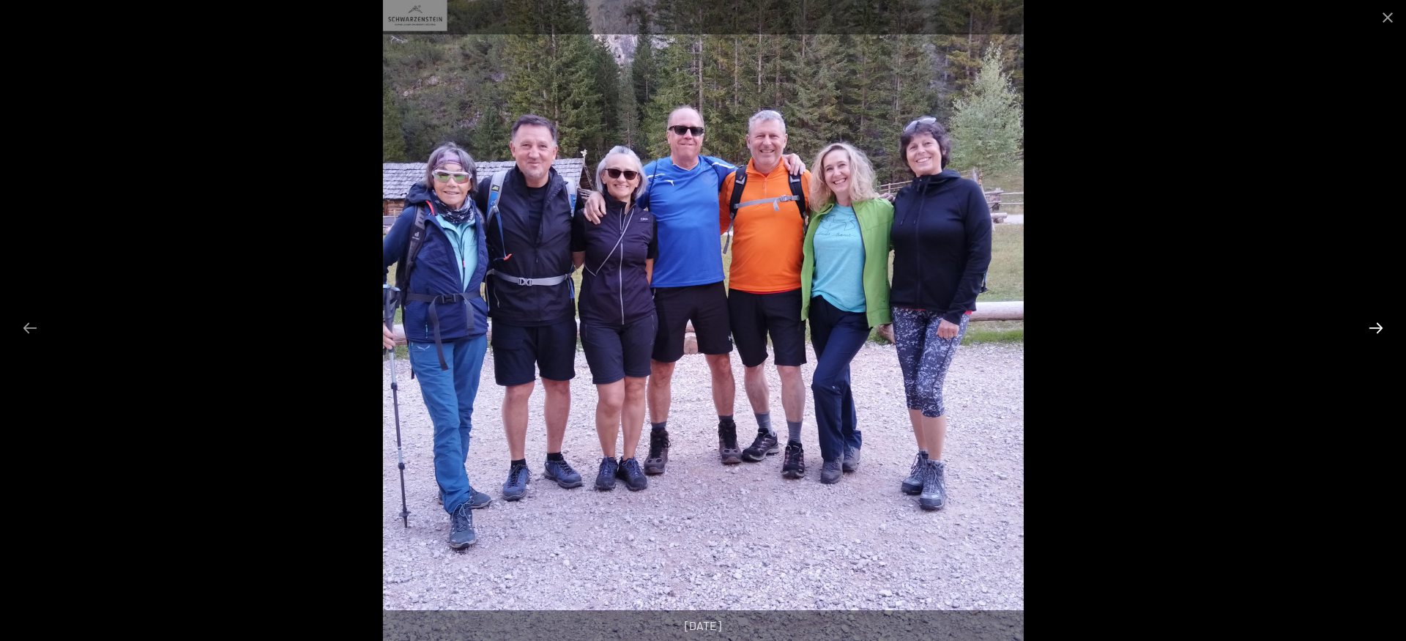
click at [1377, 327] on button "Next slide" at bounding box center [1376, 327] width 31 height 29
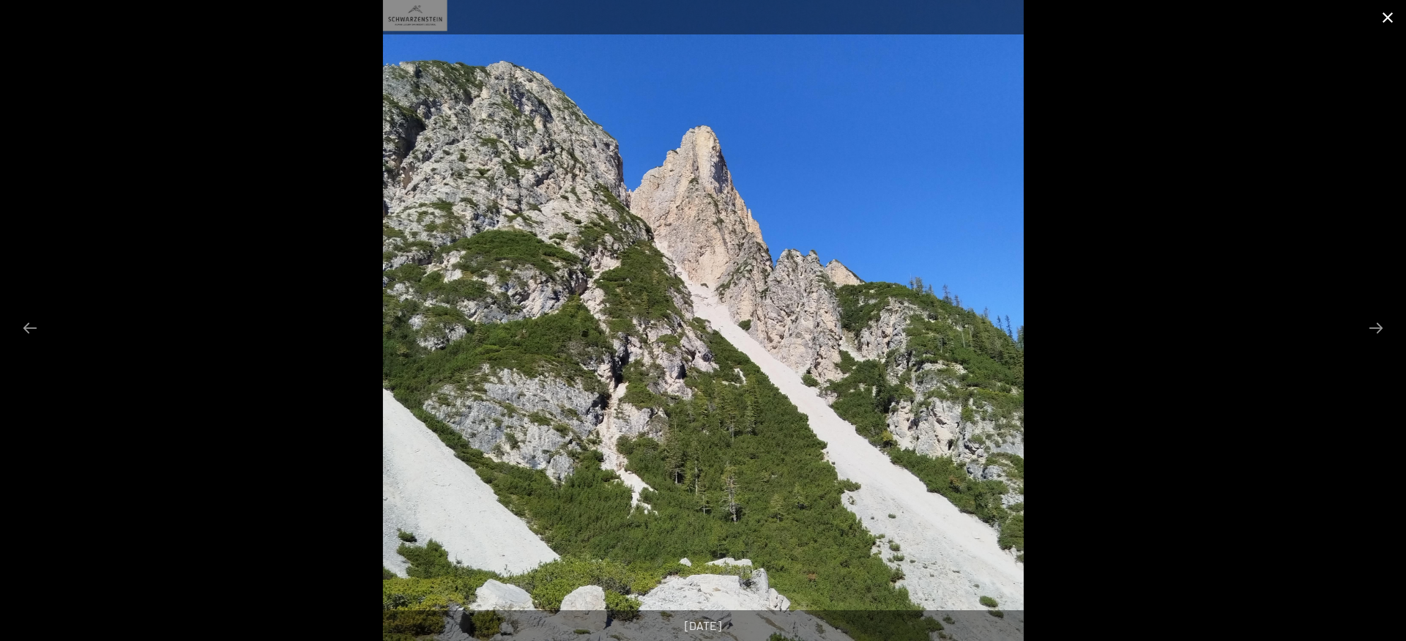
click at [1390, 13] on button "Close gallery" at bounding box center [1387, 17] width 37 height 34
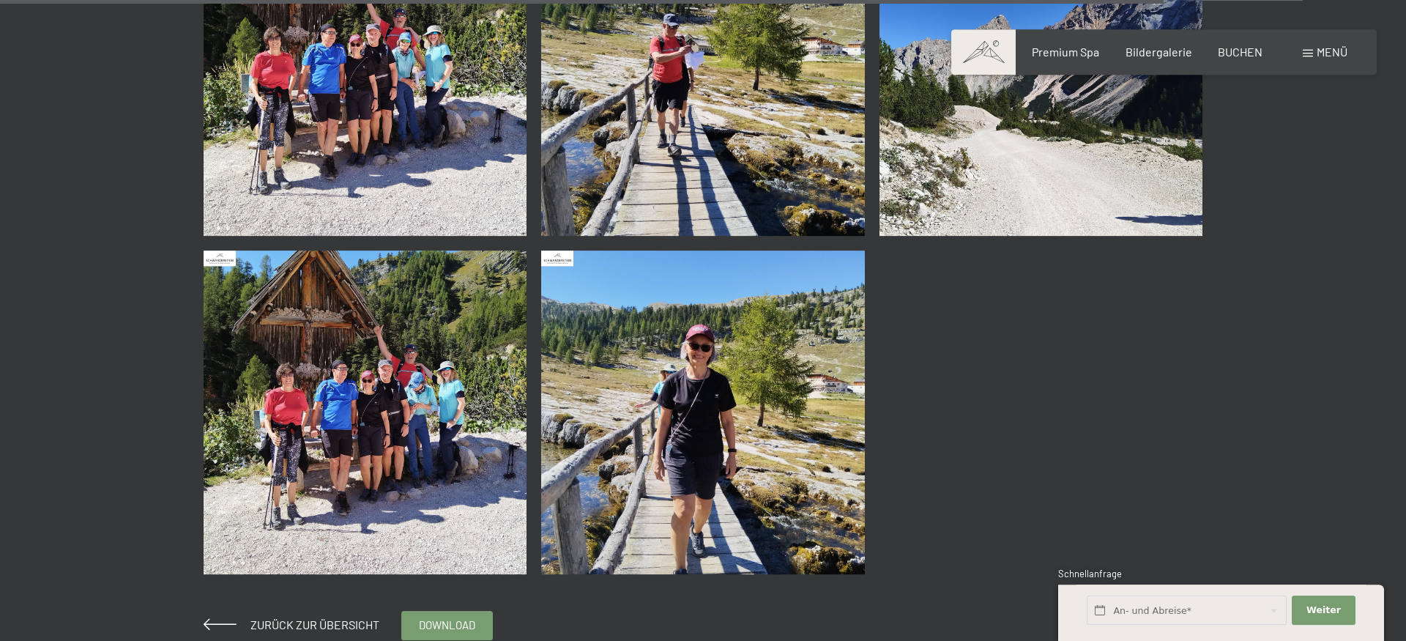
scroll to position [4556, 0]
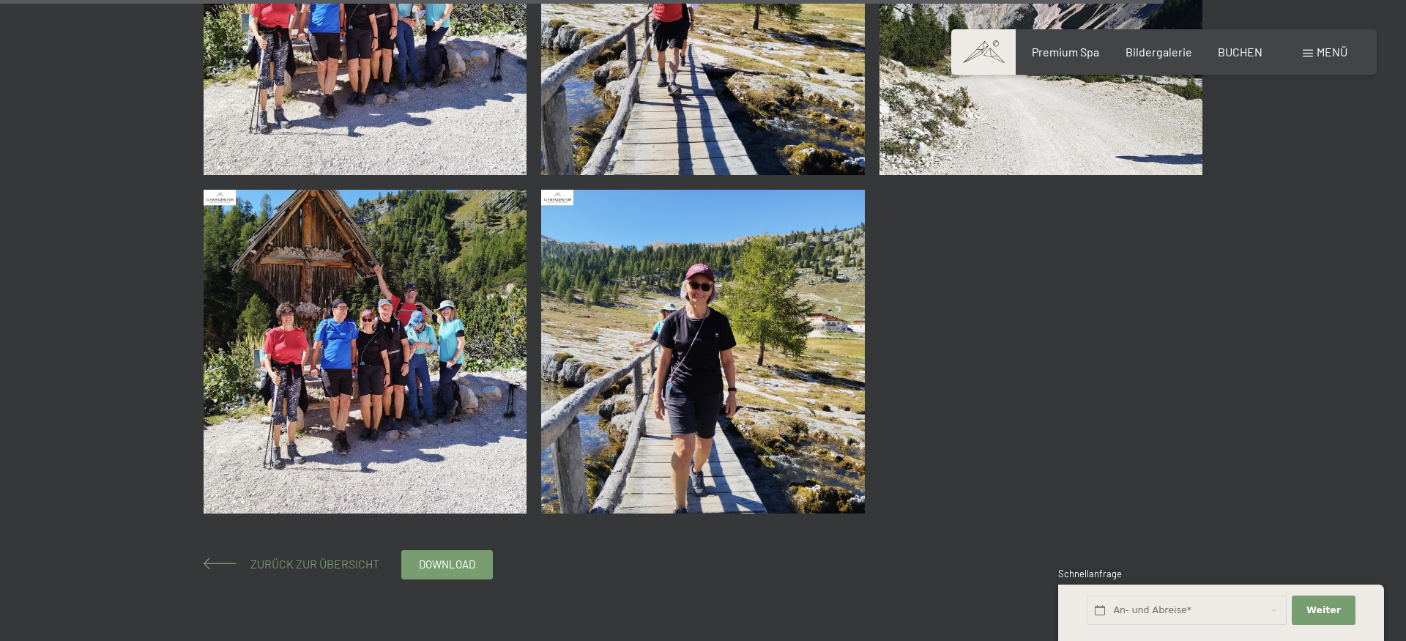
click at [338, 559] on span "Zurück zur Übersicht" at bounding box center [309, 564] width 141 height 14
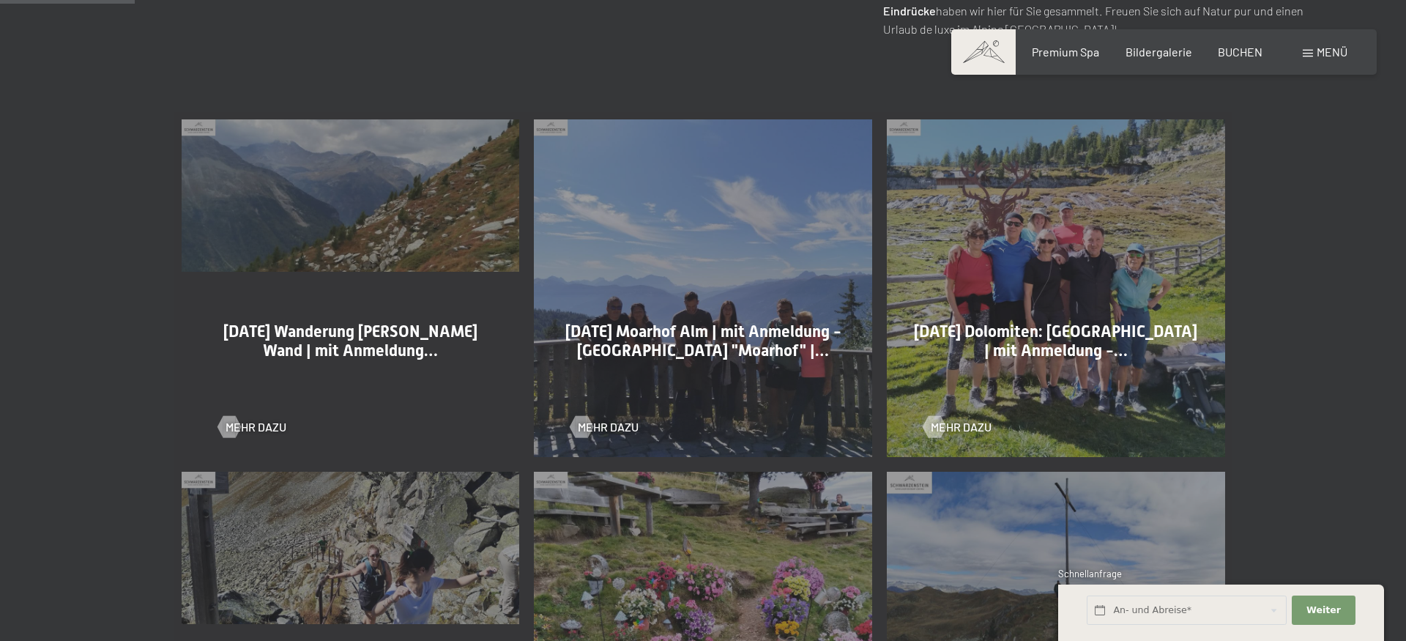
scroll to position [747, 0]
click at [576, 424] on div at bounding box center [582, 427] width 12 height 22
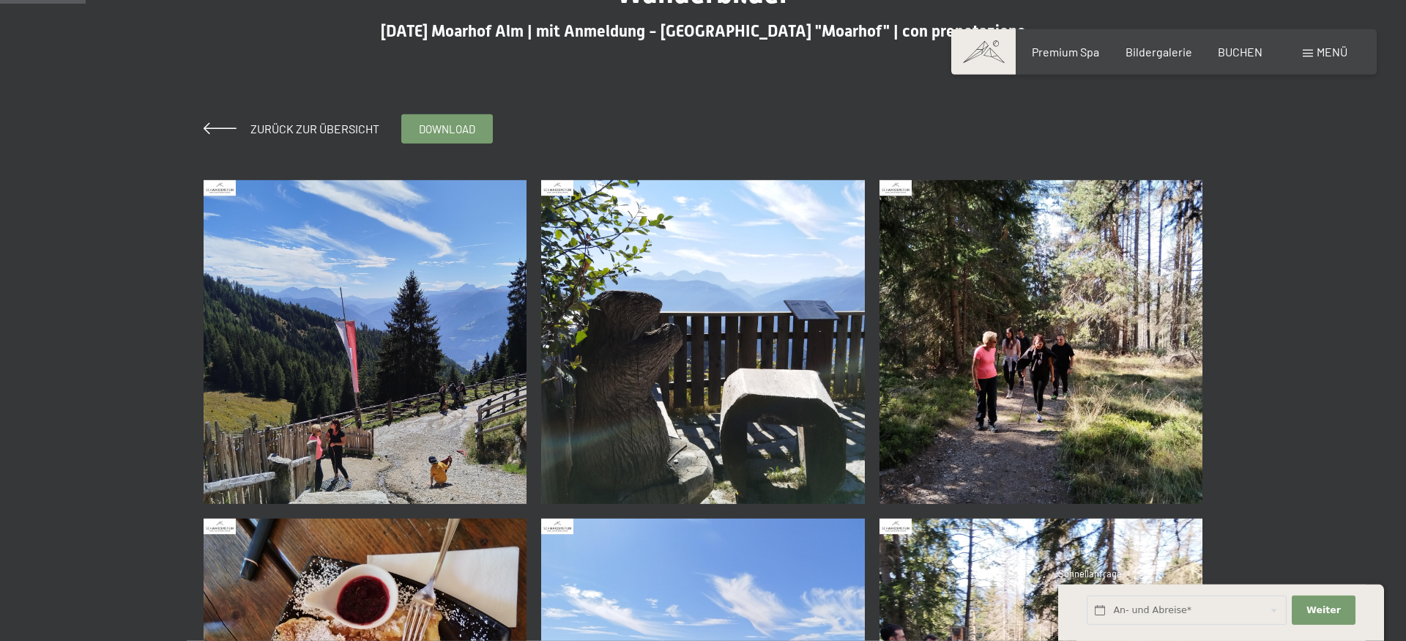
scroll to position [75, 0]
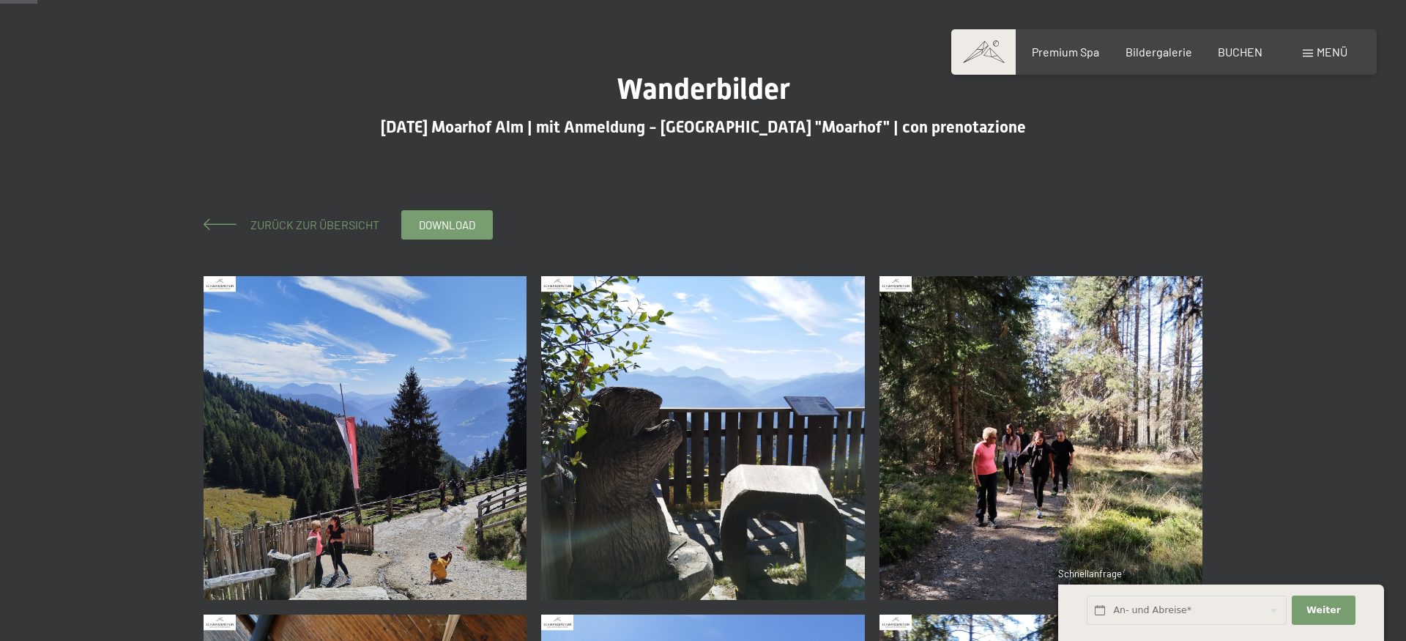
click at [274, 224] on span "Zurück zur Übersicht" at bounding box center [309, 224] width 141 height 14
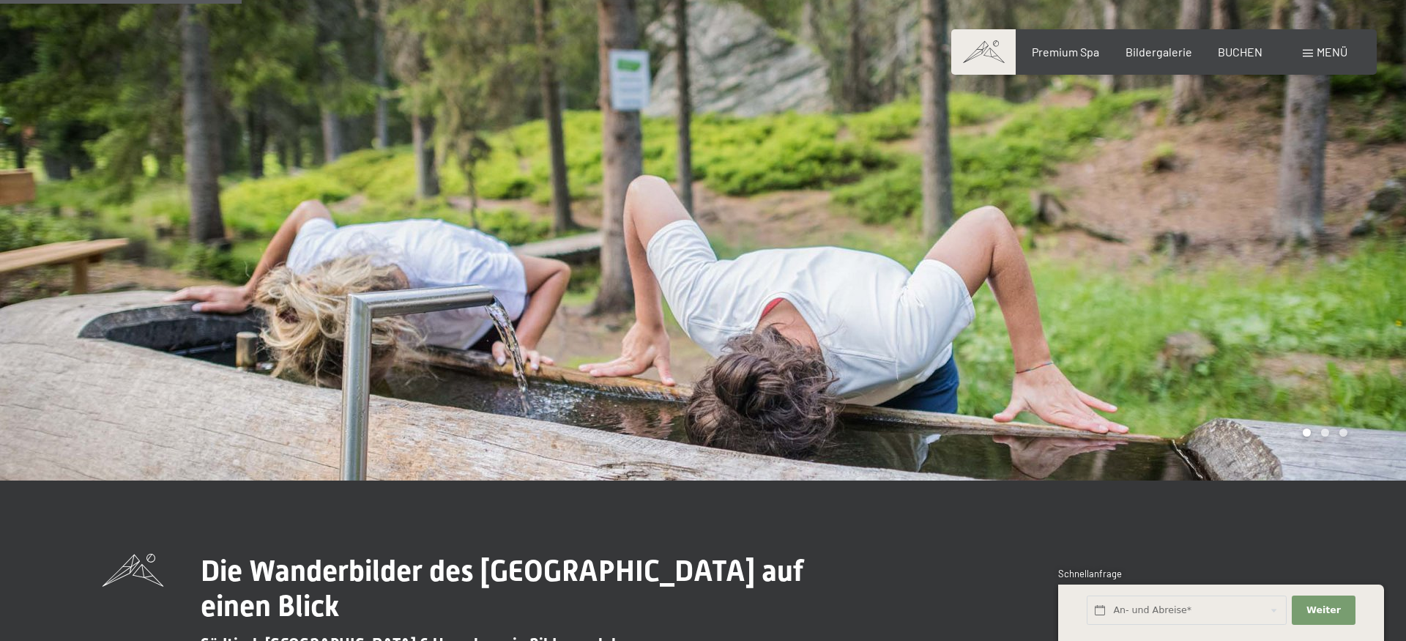
scroll to position [672, 0]
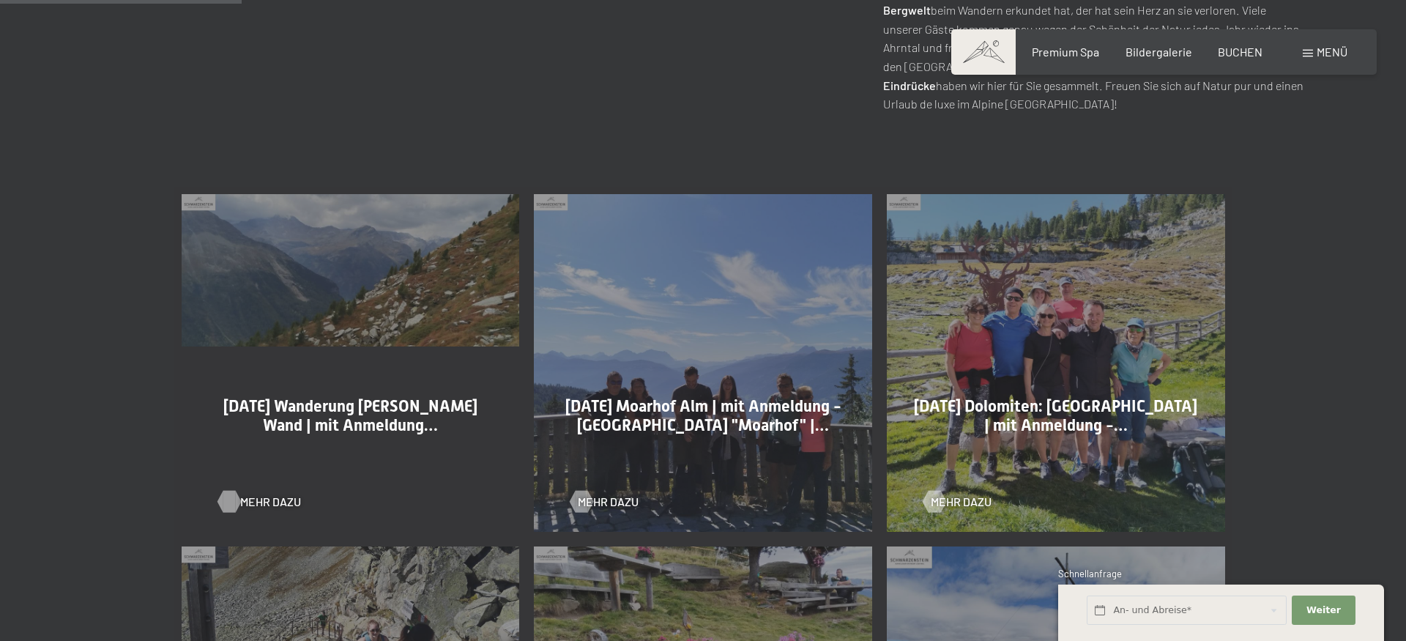
click at [231, 499] on div at bounding box center [229, 502] width 12 height 22
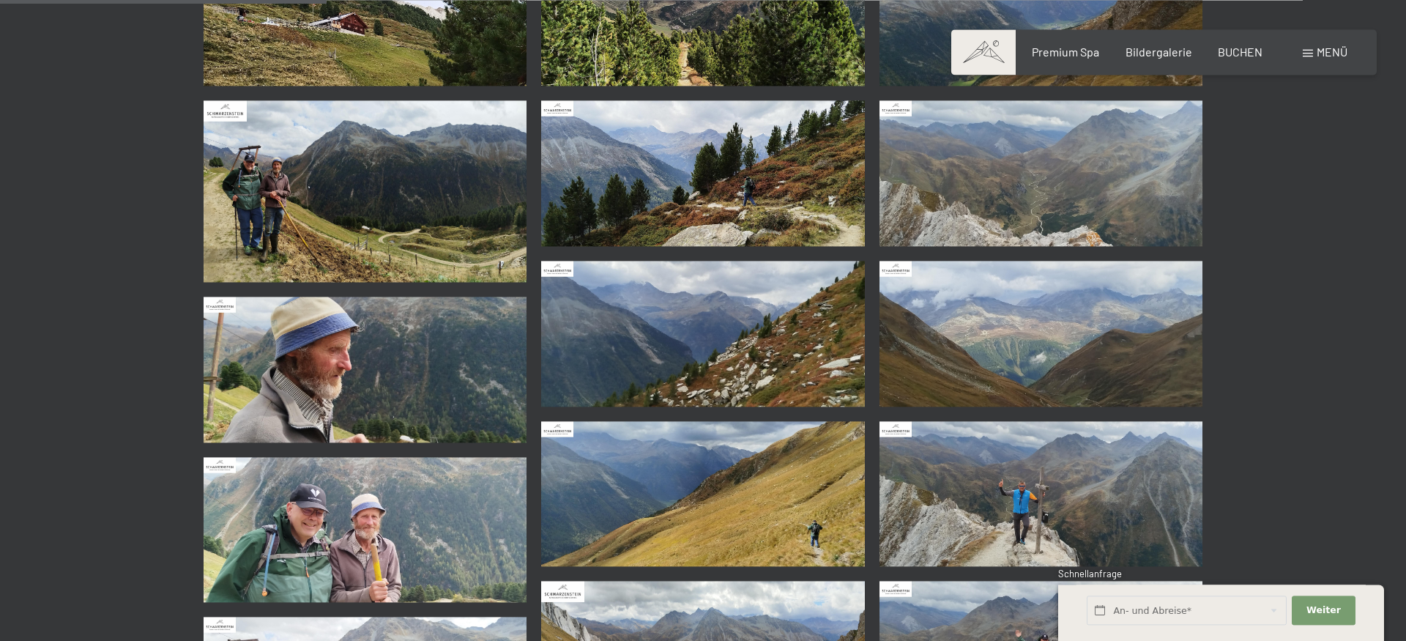
scroll to position [448, 0]
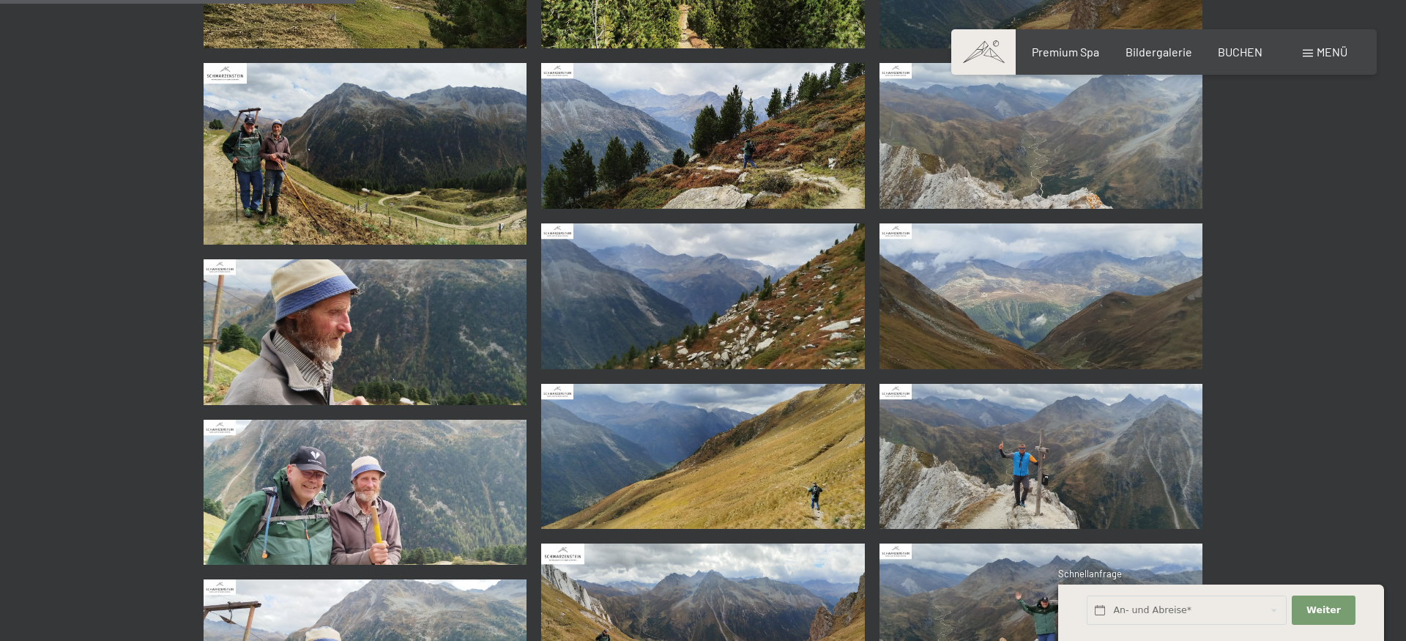
click at [305, 167] on img at bounding box center [366, 154] width 324 height 182
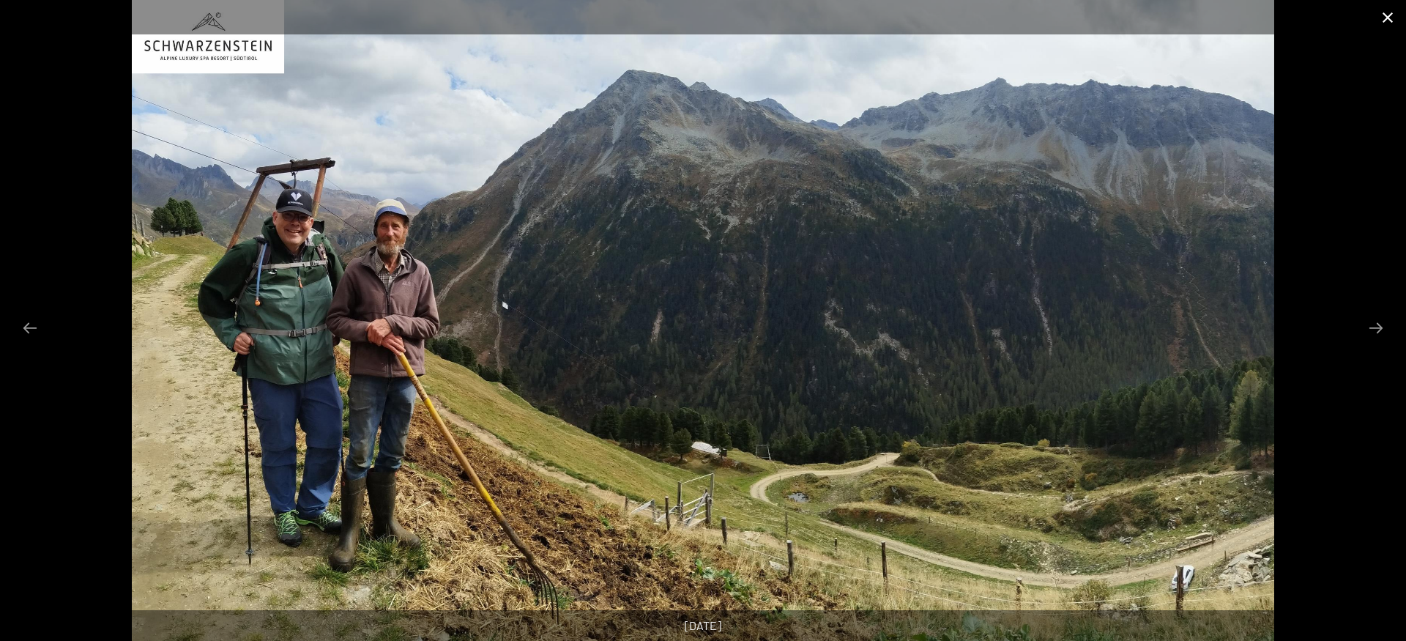
click at [1380, 20] on button "Close gallery" at bounding box center [1387, 17] width 37 height 34
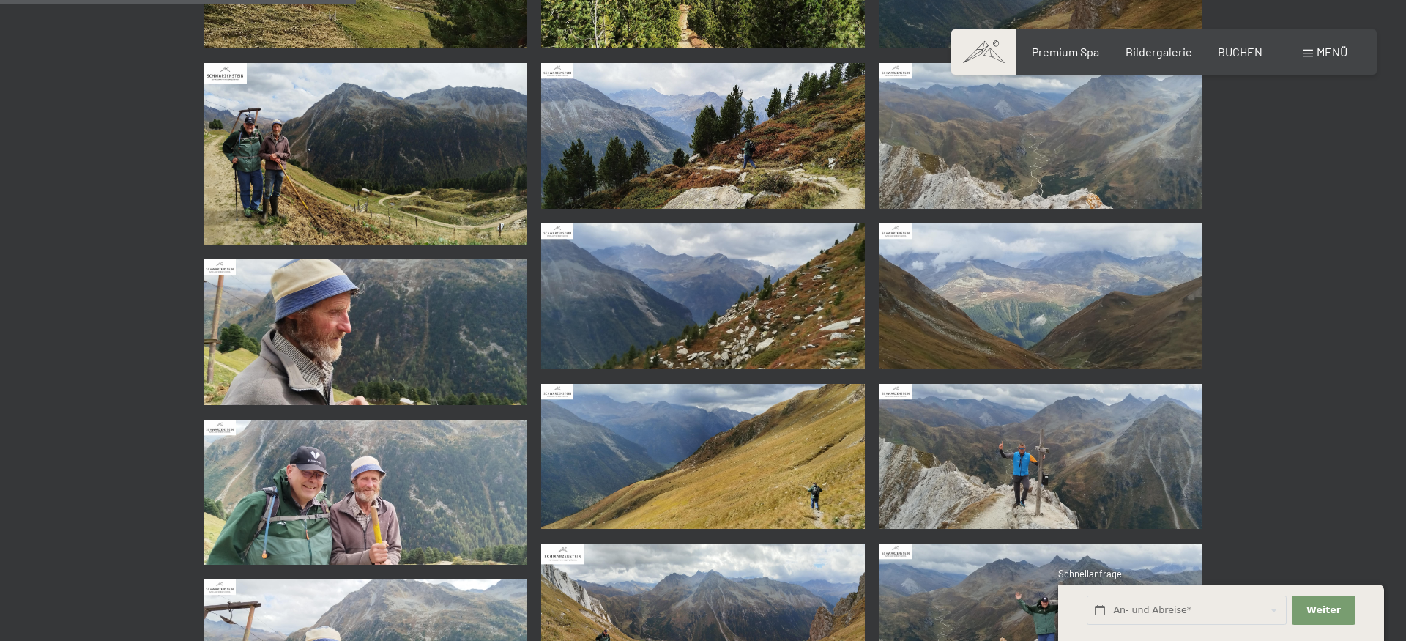
click at [1012, 475] on img at bounding box center [1041, 457] width 324 height 146
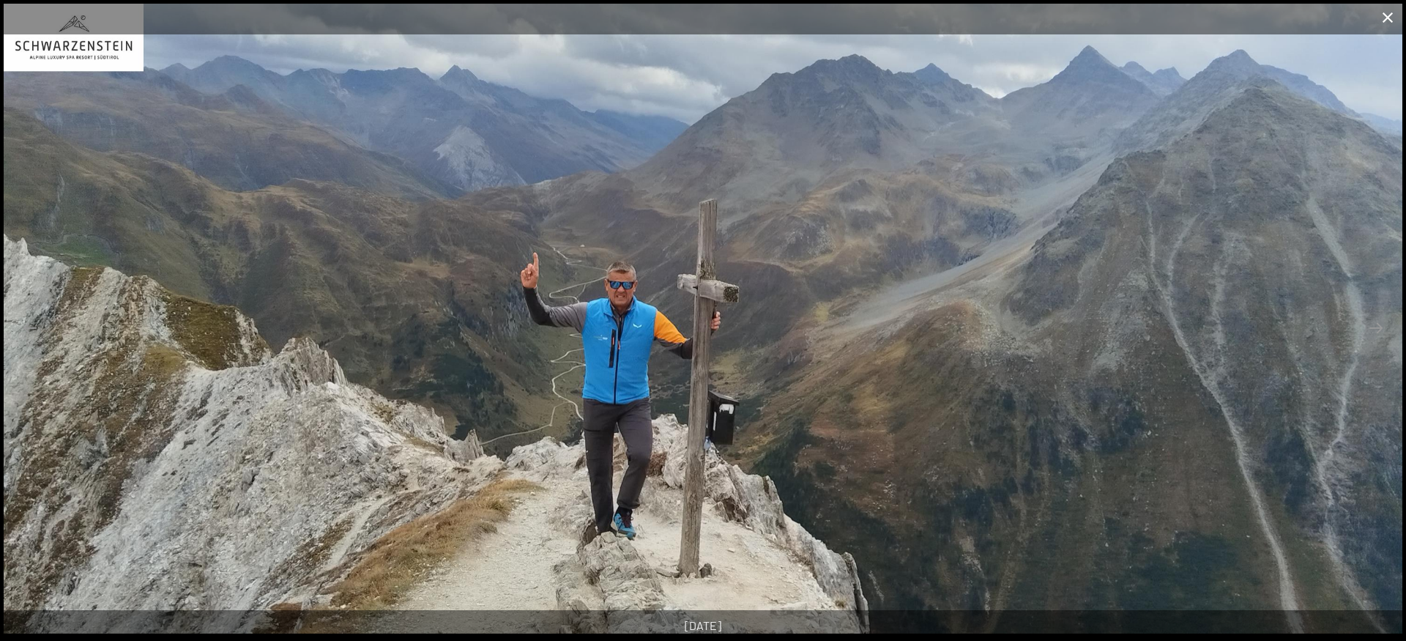
click at [1391, 18] on button "Close gallery" at bounding box center [1387, 17] width 37 height 34
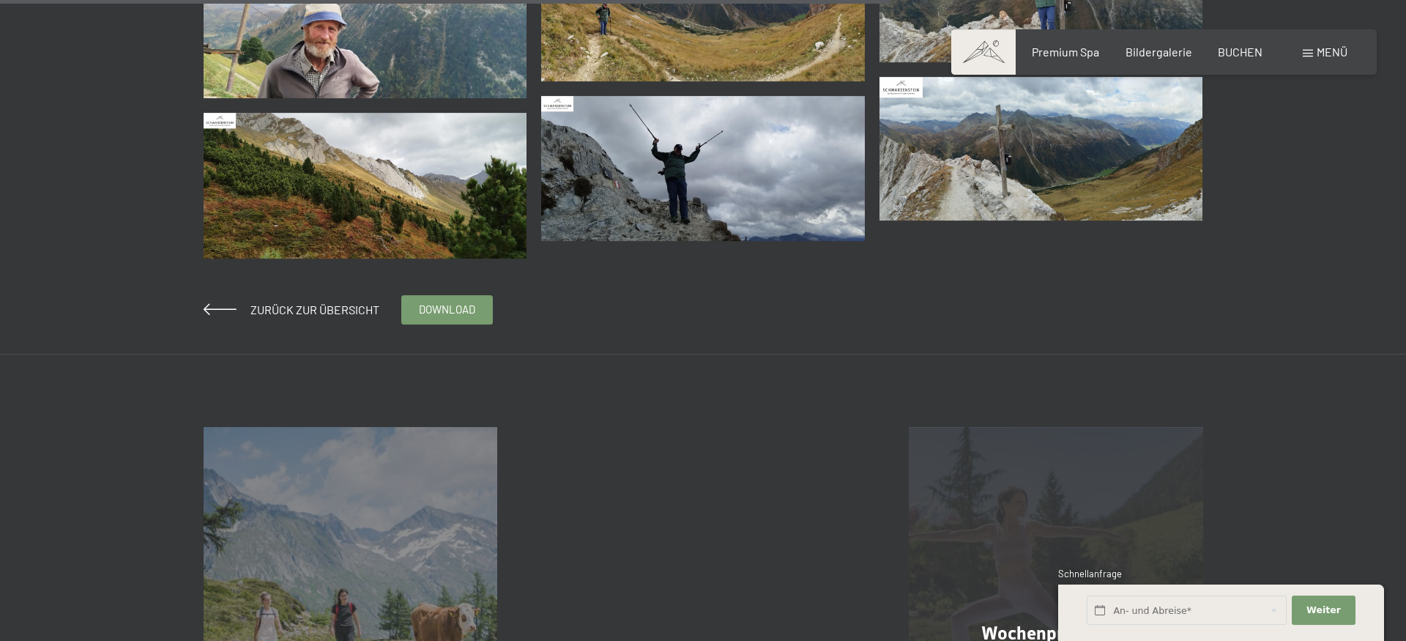
scroll to position [1120, 0]
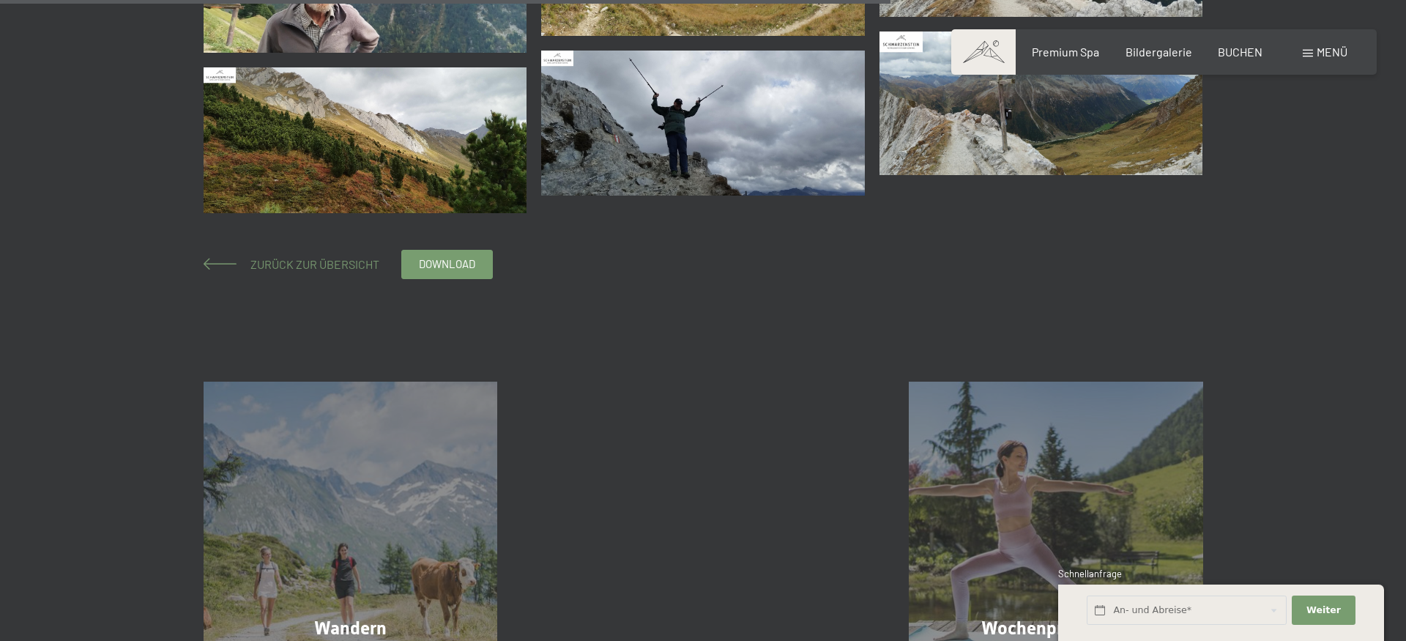
click at [302, 267] on span "Zurück zur Übersicht" at bounding box center [309, 264] width 141 height 14
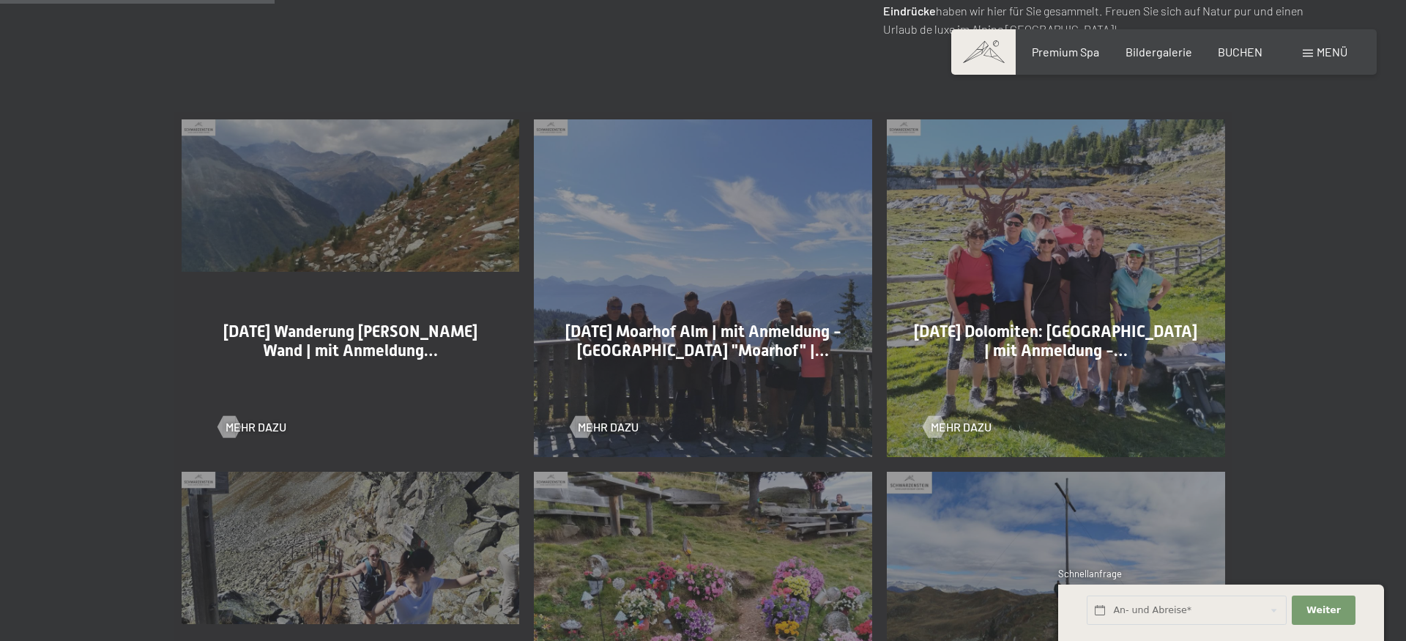
scroll to position [971, 0]
